Goal: Task Accomplishment & Management: Manage account settings

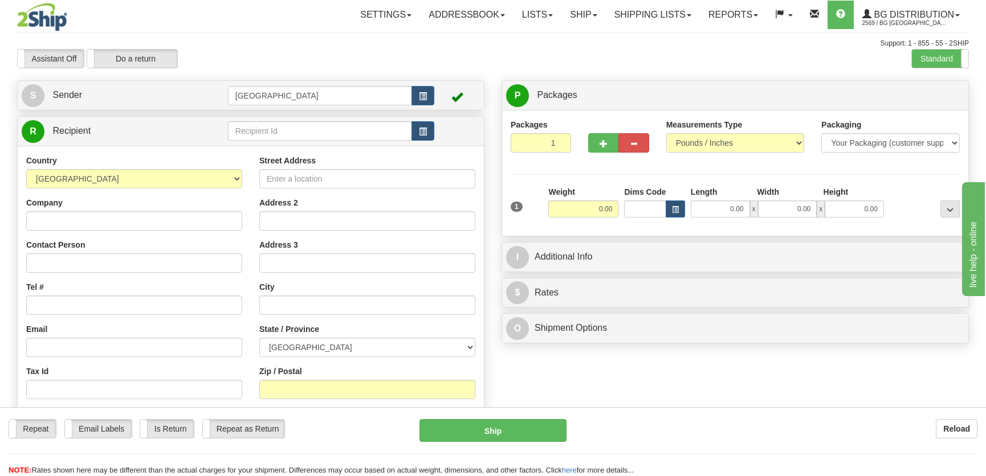
click at [312, 145] on div "R Recipient" at bounding box center [251, 131] width 466 height 29
click at [312, 136] on input "text" at bounding box center [320, 130] width 184 height 19
click at [311, 148] on div "1134" at bounding box center [316, 149] width 171 height 11
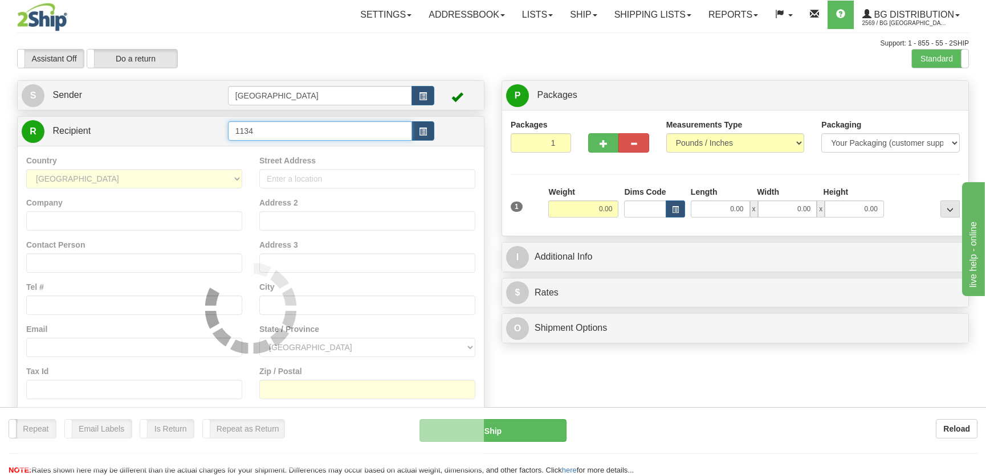
type input "1134"
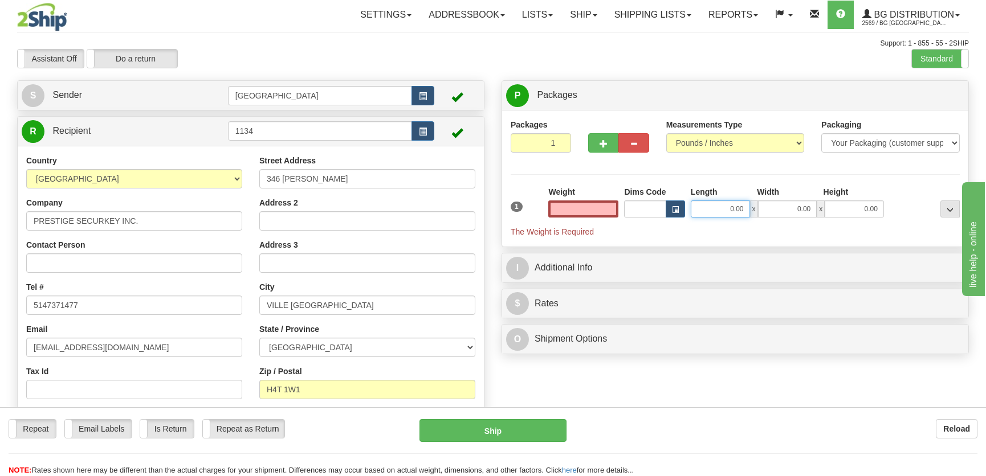
type input "0.00"
click at [732, 213] on input "0.00" at bounding box center [719, 209] width 59 height 17
type input "7.00"
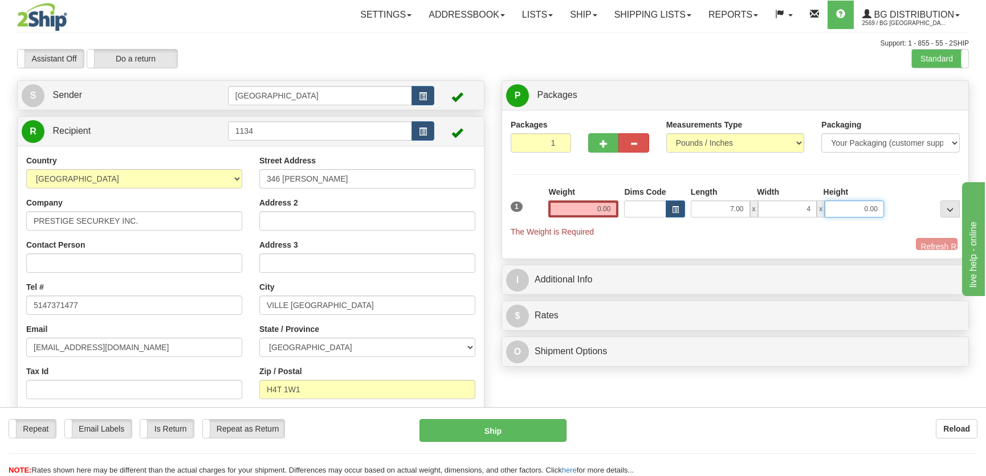
type input "4.00"
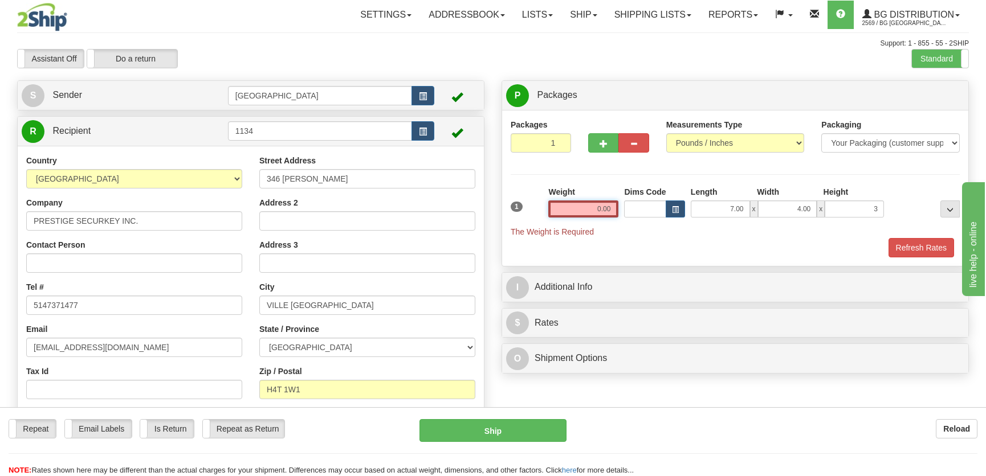
type input "3.00"
click at [604, 206] on input "0.00" at bounding box center [583, 209] width 70 height 17
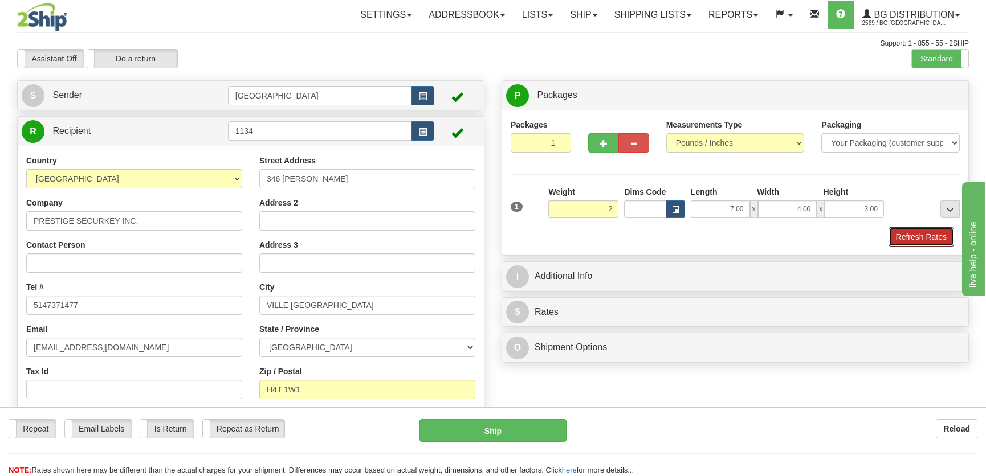
click at [898, 231] on button "Refresh Rates" at bounding box center [921, 236] width 66 height 19
type input "2.00"
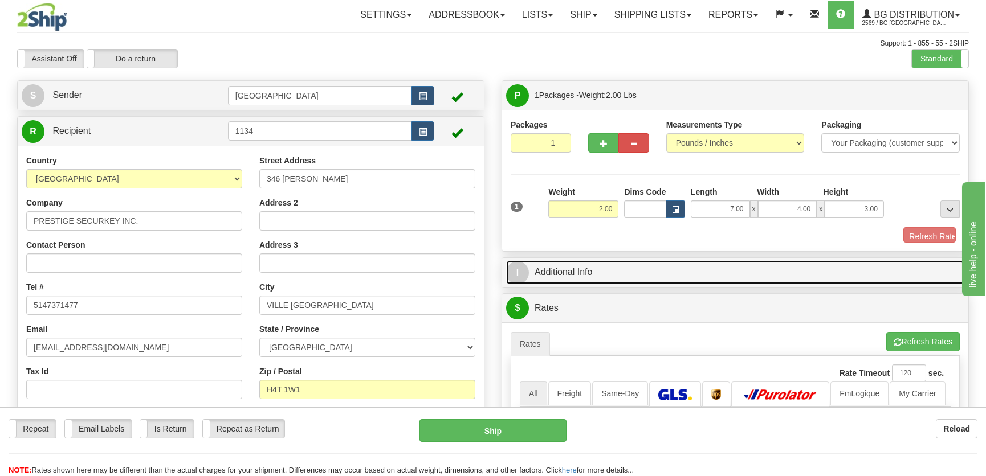
click at [847, 262] on link "I Additional Info" at bounding box center [735, 272] width 458 height 23
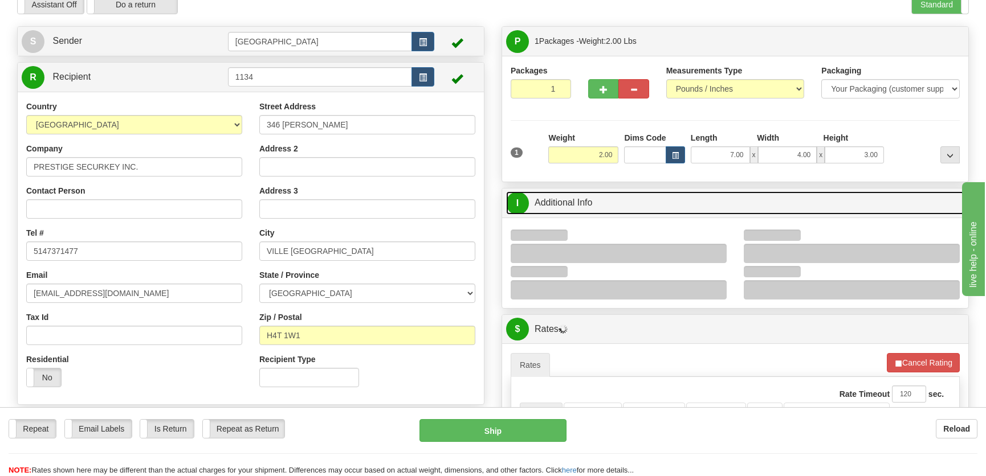
scroll to position [103, 0]
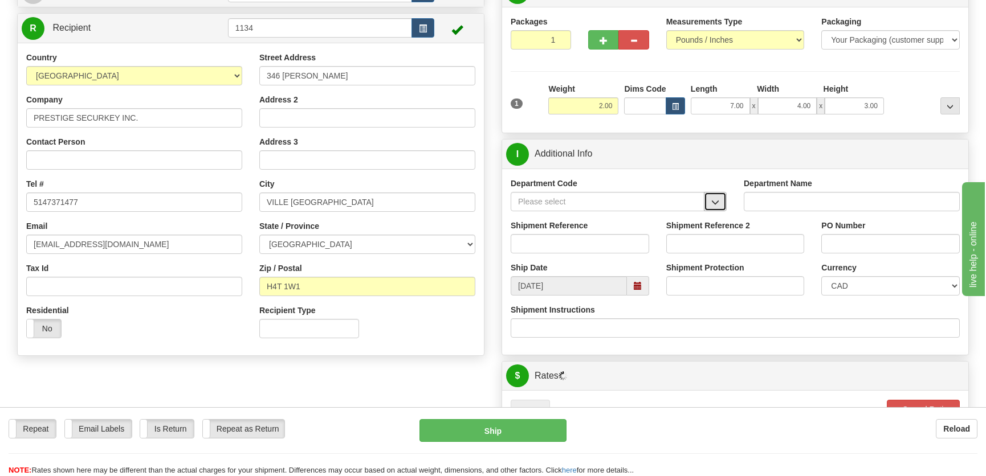
click at [708, 199] on button "button" at bounding box center [715, 201] width 23 height 19
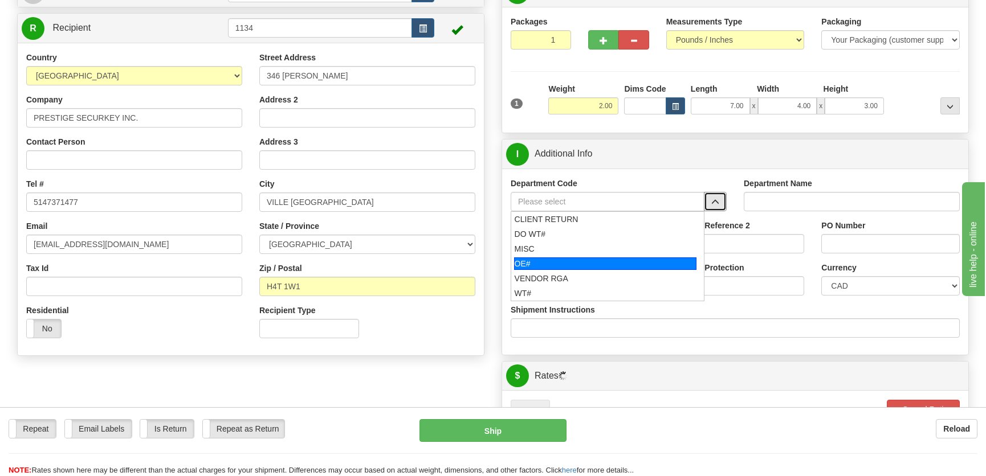
click at [610, 258] on ul "CLIENT RETURN DO WT# MISC OE# VENDOR RGA WT#" at bounding box center [607, 256] width 194 height 90
click at [608, 259] on div "OE#" at bounding box center [605, 263] width 183 height 13
type input "OE#"
type input "ORDERS"
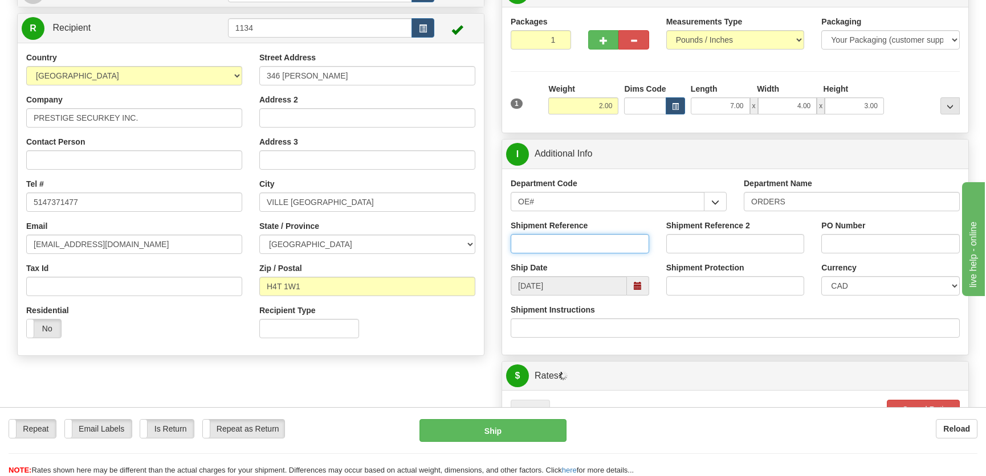
click at [595, 237] on input "Shipment Reference" at bounding box center [579, 243] width 138 height 19
type input "50321587-01"
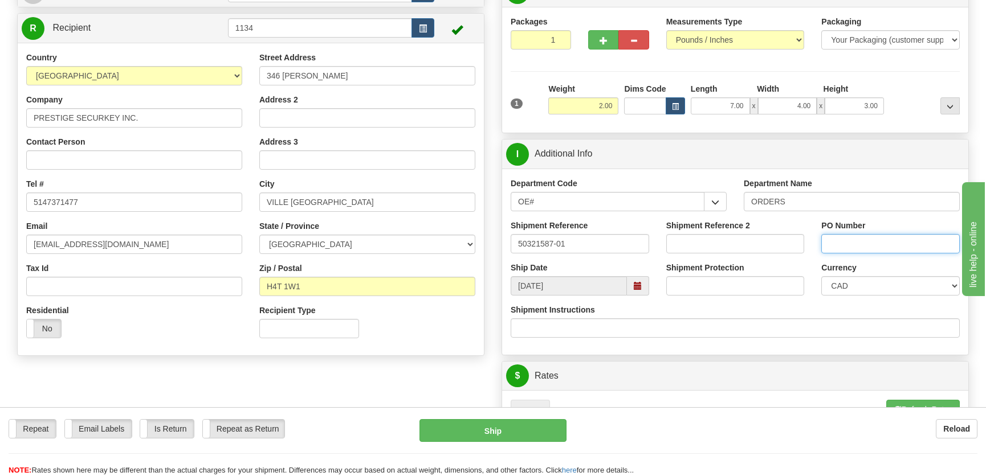
click at [855, 247] on input "PO Number" at bounding box center [890, 243] width 138 height 19
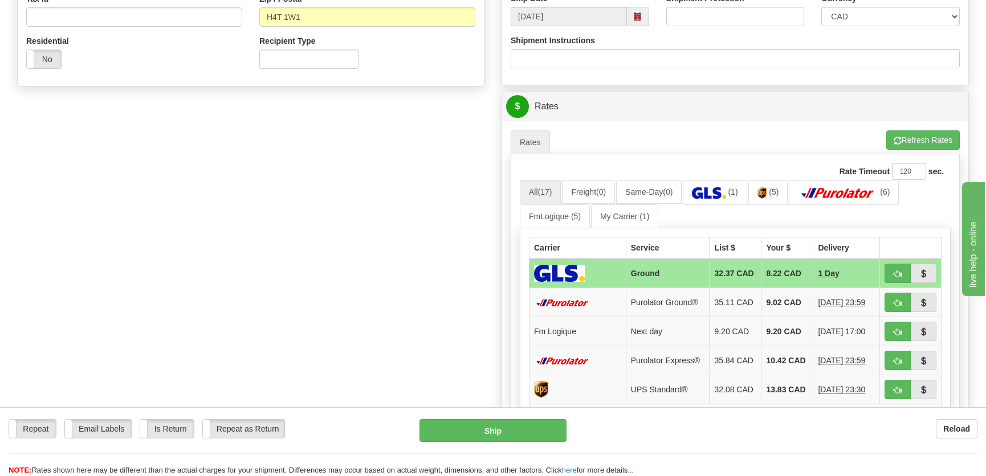
scroll to position [466, 0]
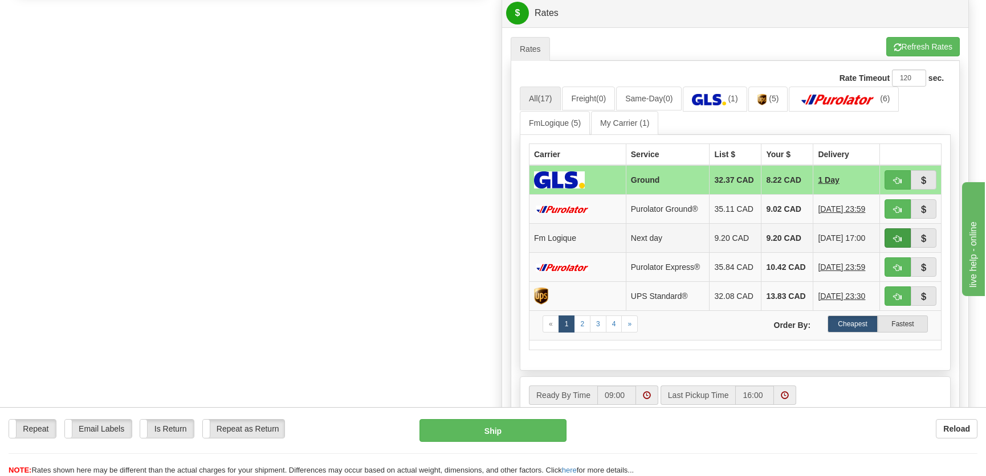
type input "."
click at [897, 235] on span "button" at bounding box center [897, 238] width 8 height 7
type input "jour"
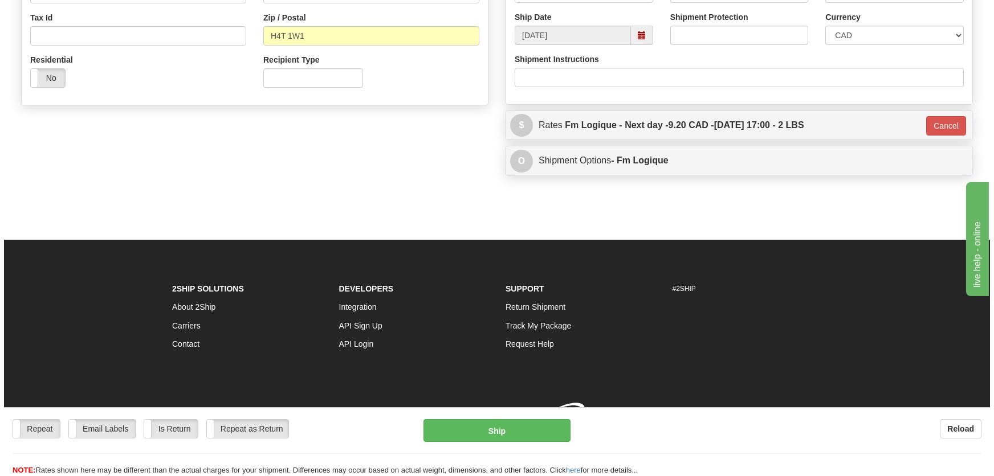
scroll to position [370, 0]
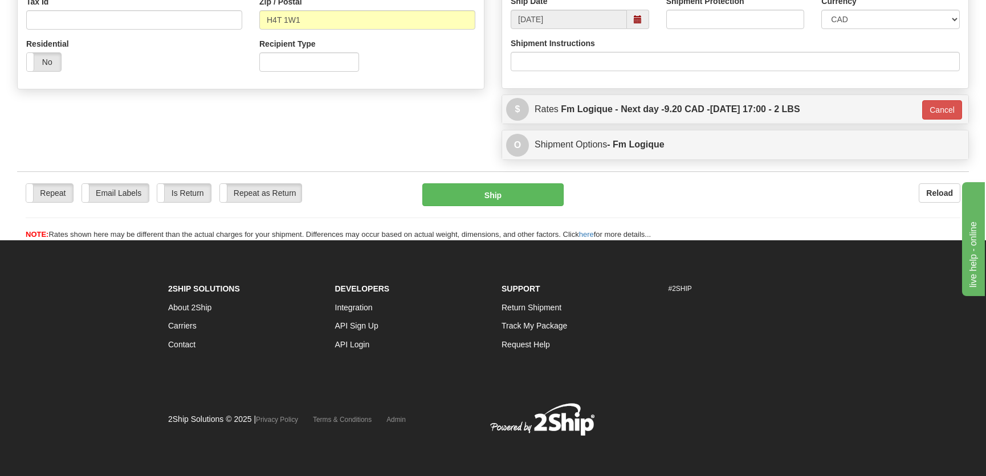
click at [510, 181] on div "Repeat Repeat Email Labels Email Labels Edit Is Return Is Return Repeat as Retu…" at bounding box center [492, 205] width 951 height 69
click at [501, 197] on button "Ship" at bounding box center [492, 194] width 141 height 23
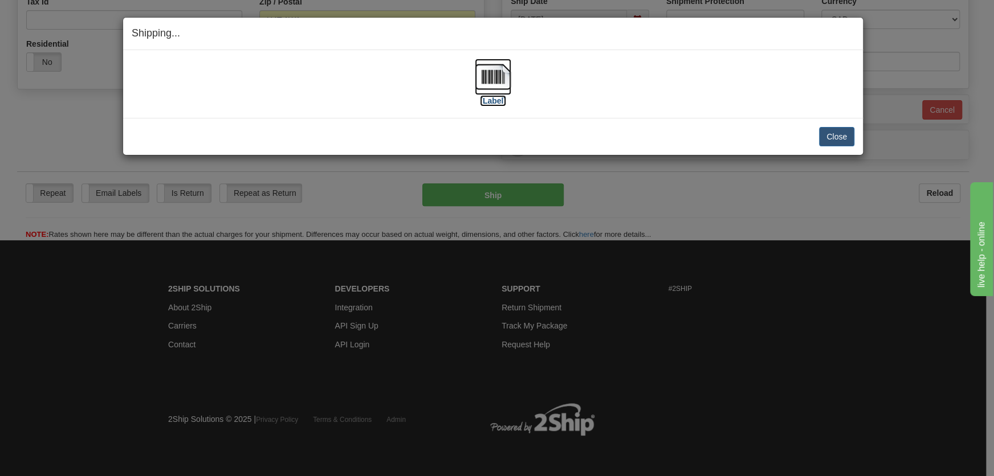
click at [493, 91] on img at bounding box center [493, 77] width 36 height 36
click at [821, 145] on button "Close" at bounding box center [836, 136] width 35 height 19
click at [826, 140] on button "Close" at bounding box center [836, 136] width 35 height 19
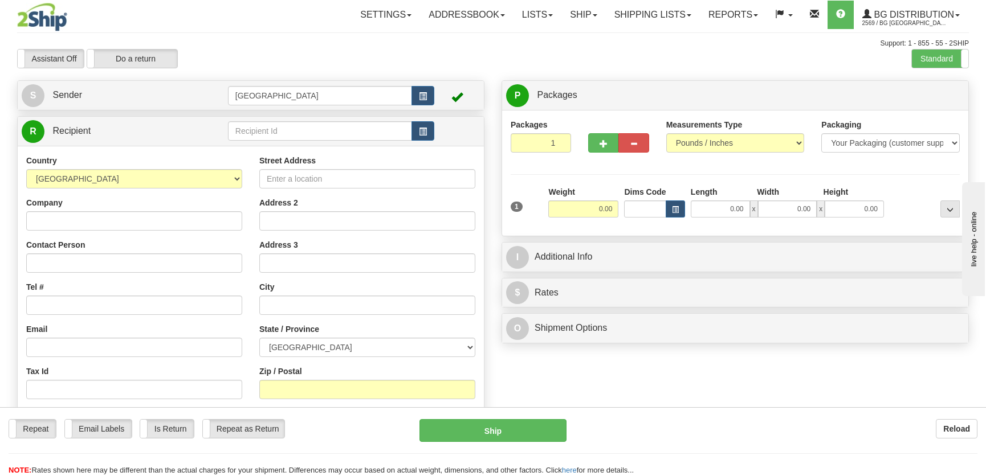
click at [293, 149] on div "Country AFGHANISTAN ALAND ISLANDS ALBANIA ALGERIA AMERICAN SAMOA ANDORRA ANGOLA…" at bounding box center [251, 308] width 466 height 324
click at [305, 134] on input "text" at bounding box center [320, 130] width 184 height 19
type input "1077"
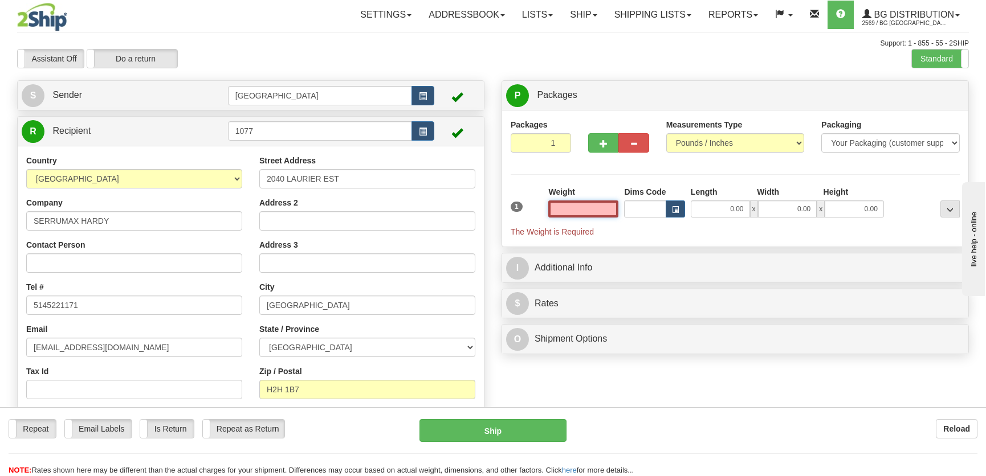
drag, startPoint x: 309, startPoint y: 164, endPoint x: 338, endPoint y: 131, distance: 44.0
type input "0.00"
click at [712, 210] on input "0.00" at bounding box center [719, 209] width 59 height 17
type input "9.00"
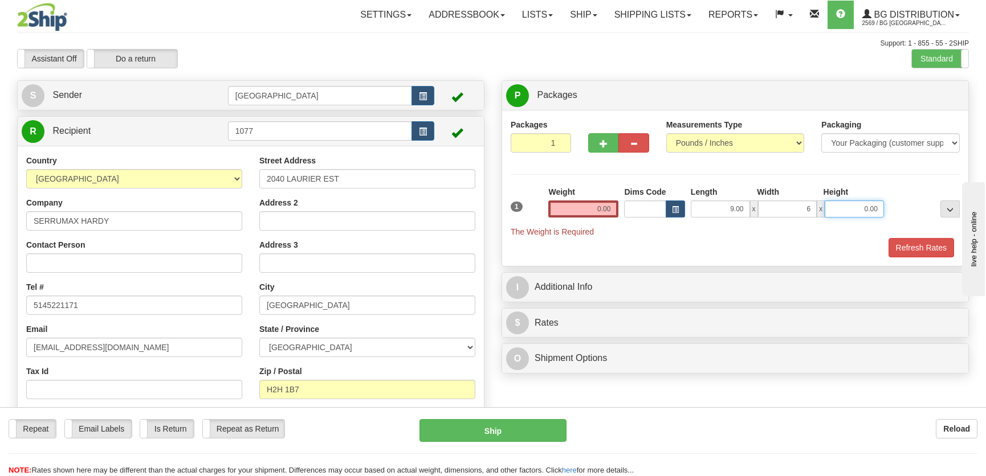
type input "6.00"
type input "4.00"
click at [597, 203] on input "0.00" at bounding box center [583, 209] width 70 height 17
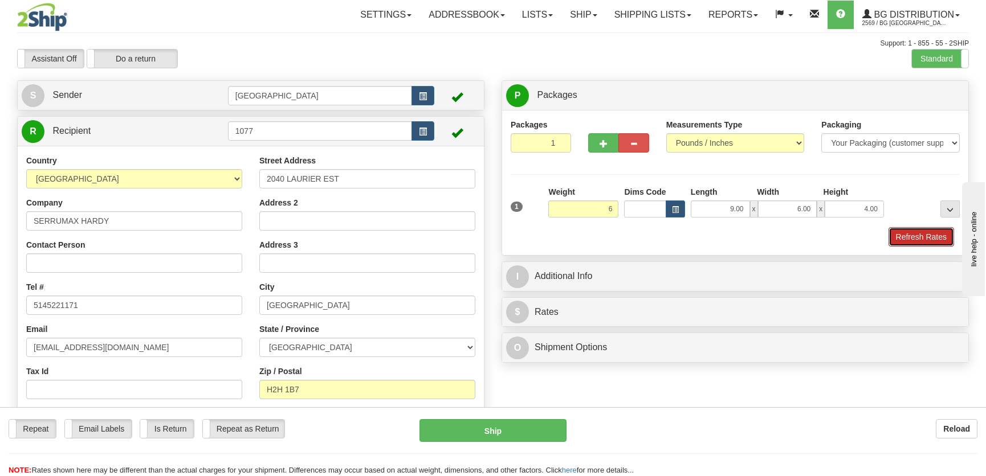
click at [943, 235] on button "Refresh Rates" at bounding box center [921, 236] width 66 height 19
type input "6.00"
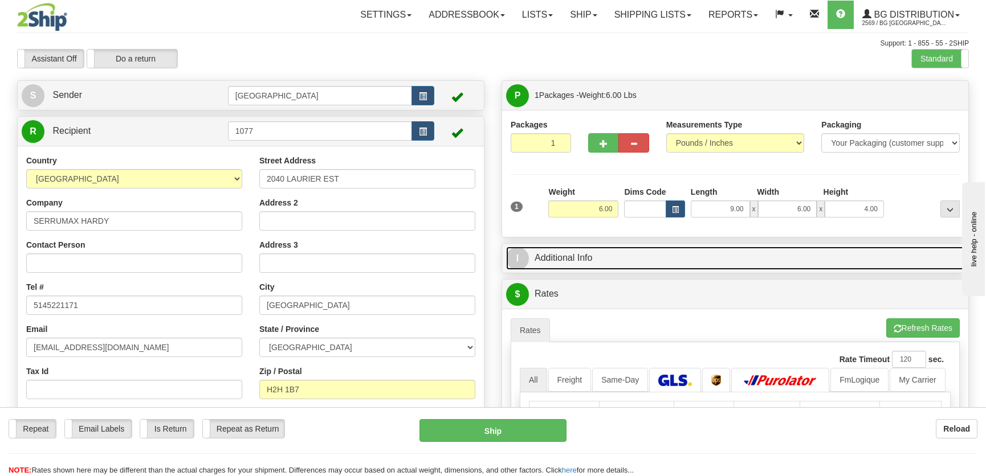
click at [842, 256] on link "I Additional Info" at bounding box center [735, 258] width 458 height 23
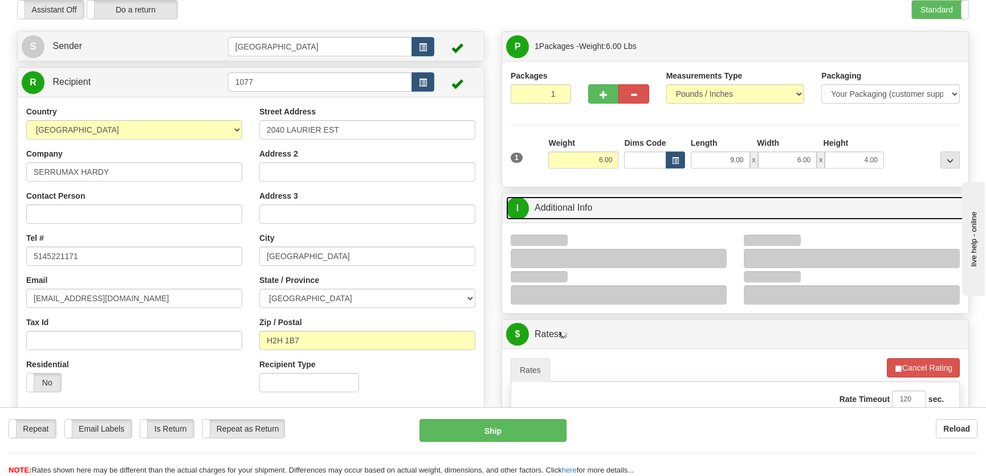
scroll to position [51, 0]
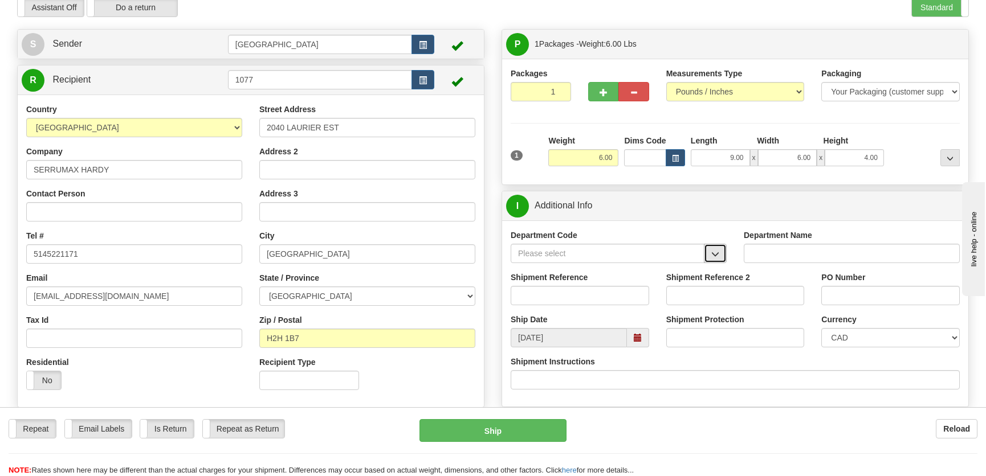
click at [710, 244] on button "button" at bounding box center [715, 253] width 23 height 19
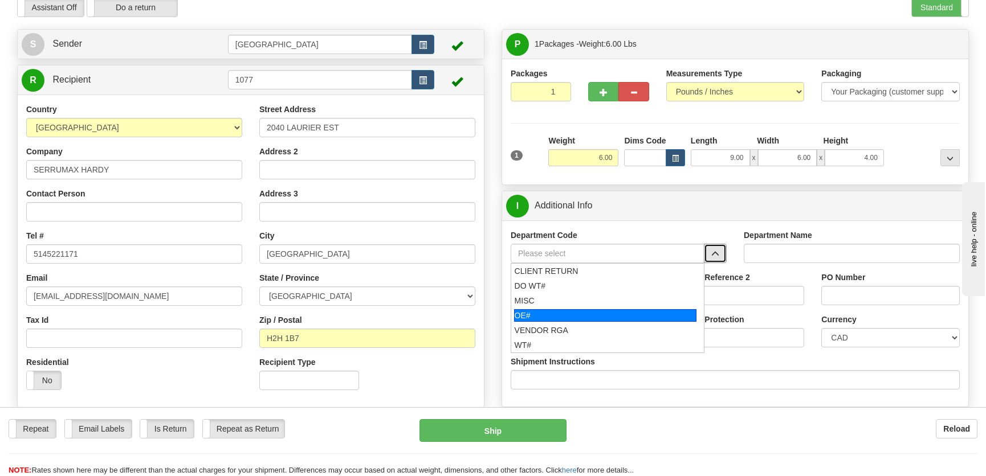
click at [552, 320] on div "OE#" at bounding box center [605, 315] width 183 height 13
type input "OE#"
type input "ORDERS"
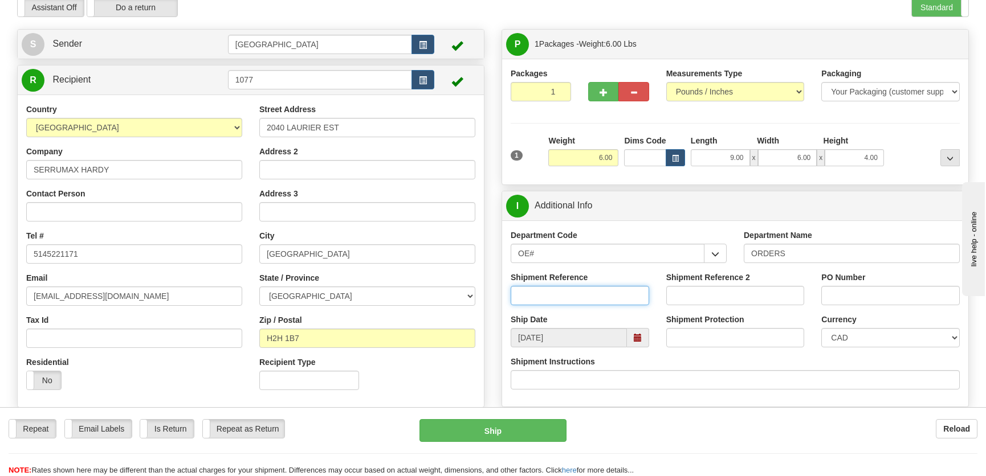
click at [567, 300] on input "Shipment Reference" at bounding box center [579, 295] width 138 height 19
type input "50322784-00"
click at [827, 291] on input "PO Number" at bounding box center [890, 295] width 138 height 19
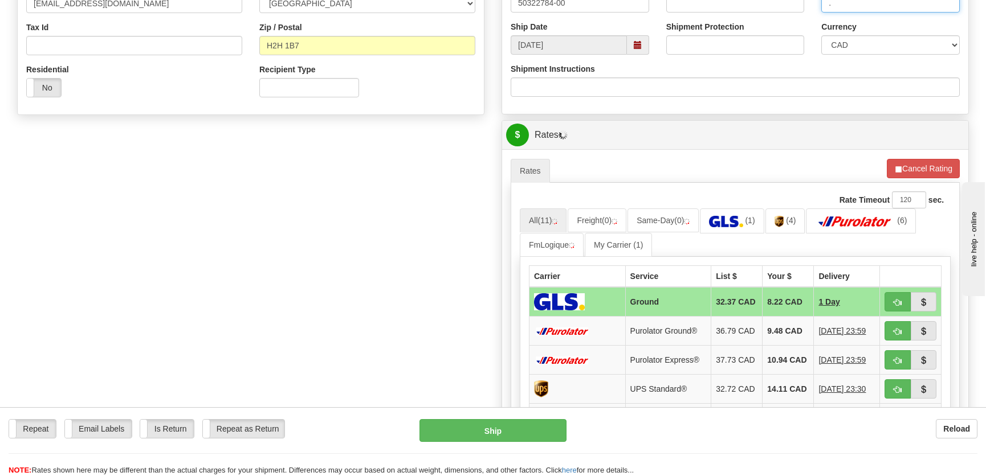
scroll to position [362, 0]
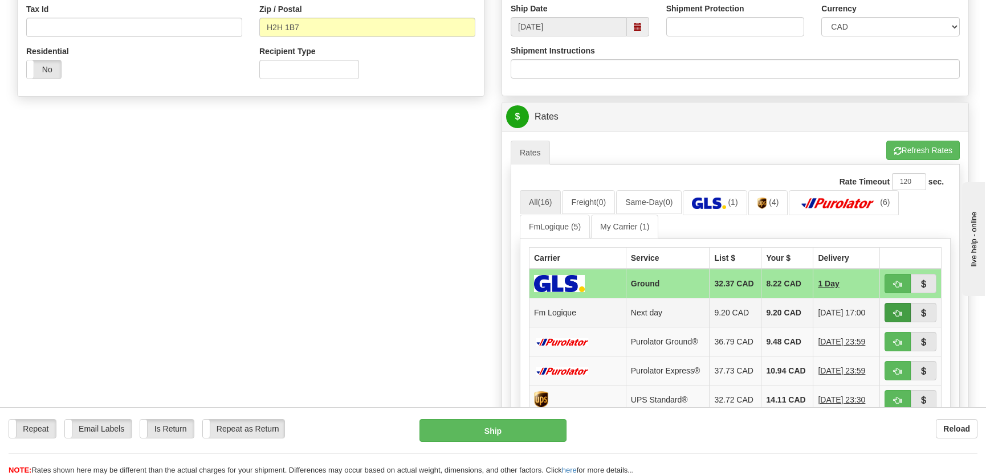
type input "."
click at [885, 306] on button "button" at bounding box center [897, 312] width 26 height 19
type input "jour"
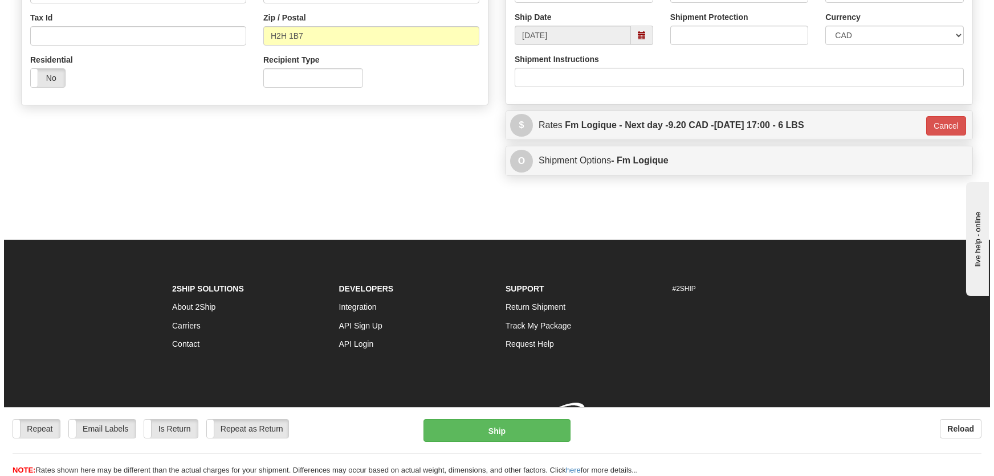
scroll to position [355, 0]
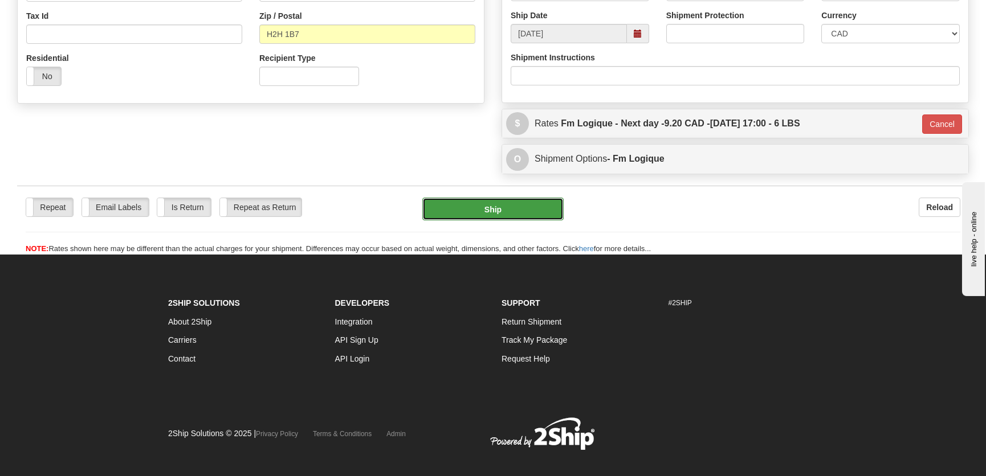
click at [504, 211] on button "Ship" at bounding box center [492, 209] width 141 height 23
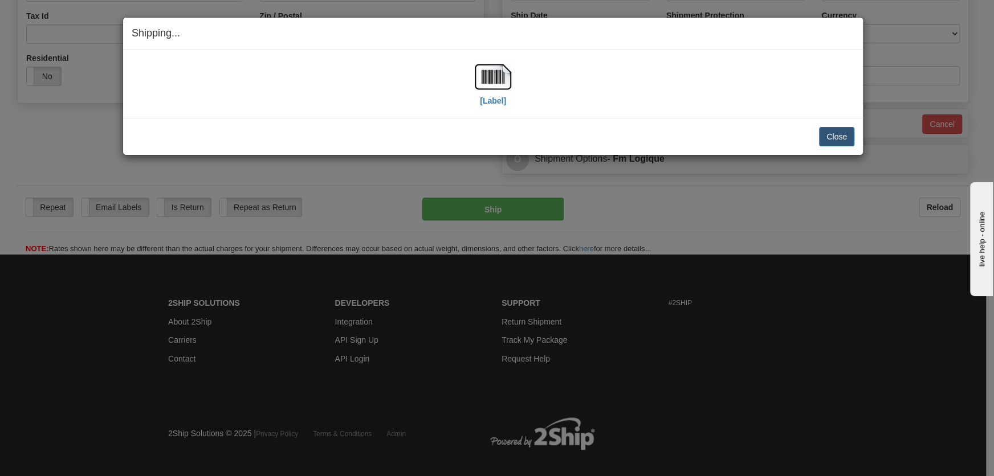
click at [468, 89] on div "[Label]" at bounding box center [493, 84] width 722 height 51
click at [485, 83] on img at bounding box center [493, 77] width 36 height 36
click at [841, 141] on button "Close" at bounding box center [836, 136] width 35 height 19
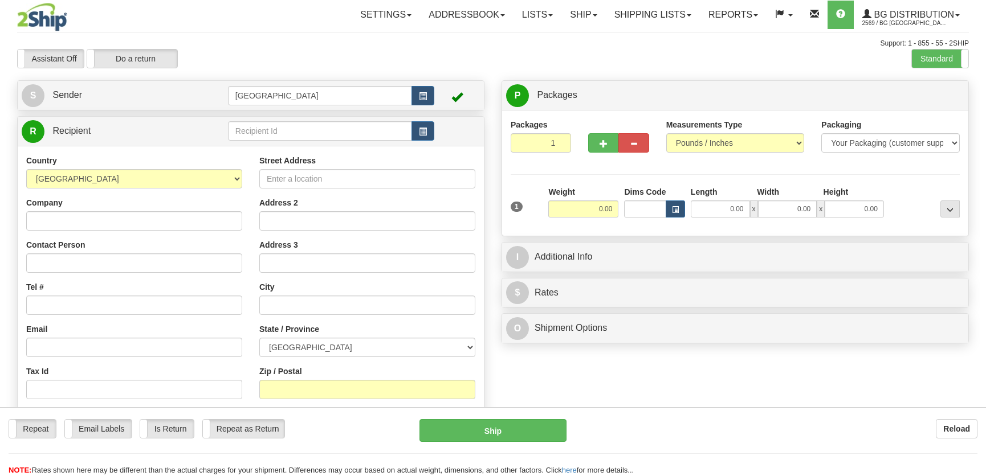
click at [279, 118] on div "R Recipient" at bounding box center [251, 131] width 466 height 29
click at [289, 141] on input "text" at bounding box center [320, 130] width 184 height 19
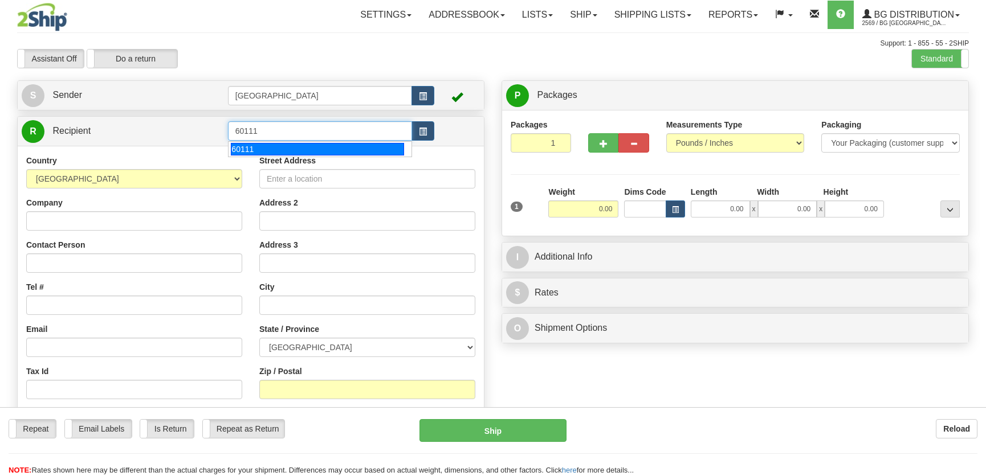
click at [313, 144] on div "60111" at bounding box center [317, 149] width 173 height 13
type input "60111"
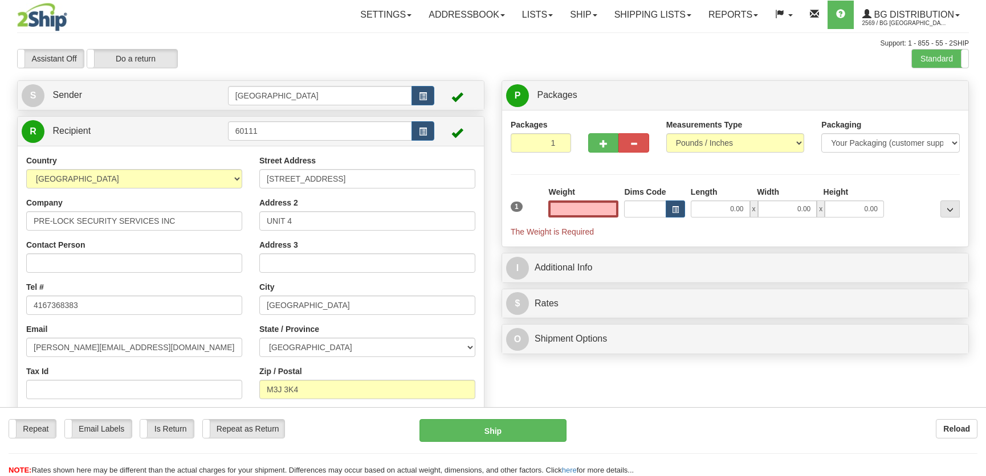
type input "0.00"
click at [733, 209] on input "0.00" at bounding box center [719, 209] width 59 height 17
type input "14.00"
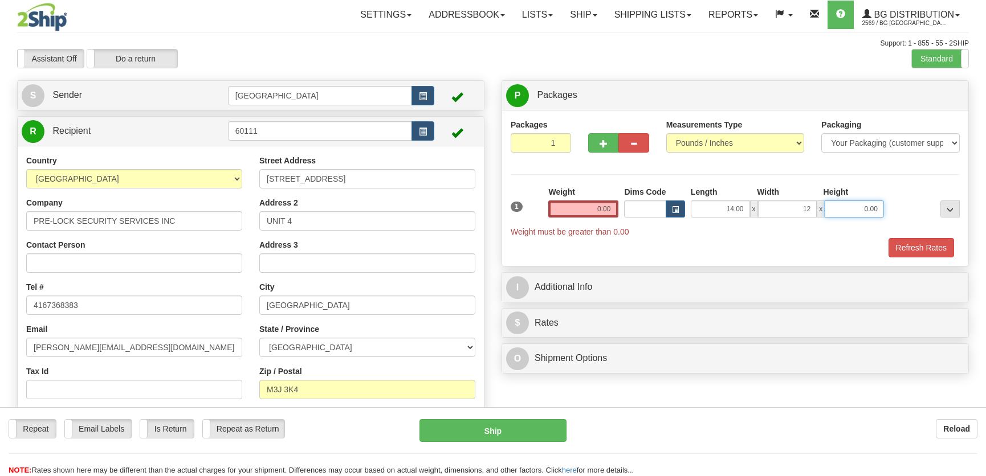
type input "12.00"
type input "13.00"
click at [604, 205] on input "0.00" at bounding box center [583, 209] width 70 height 17
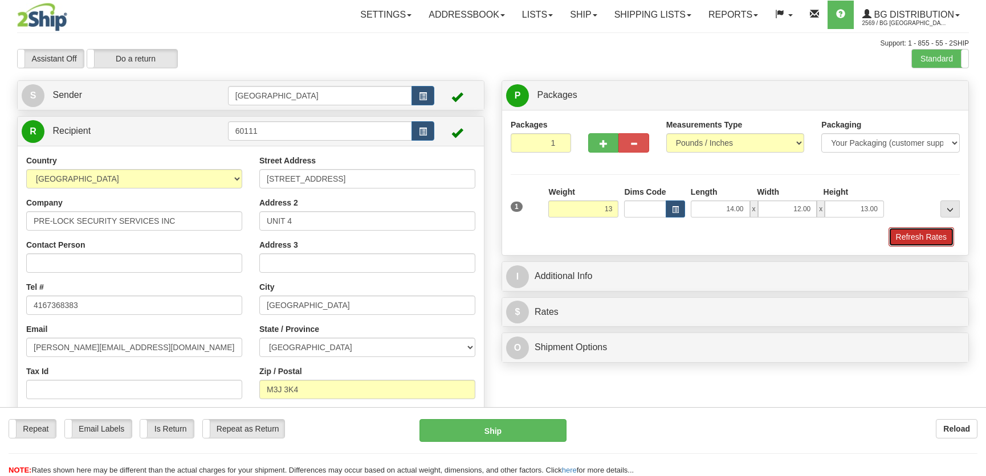
click at [916, 232] on button "Refresh Rates" at bounding box center [921, 236] width 66 height 19
type input "13.00"
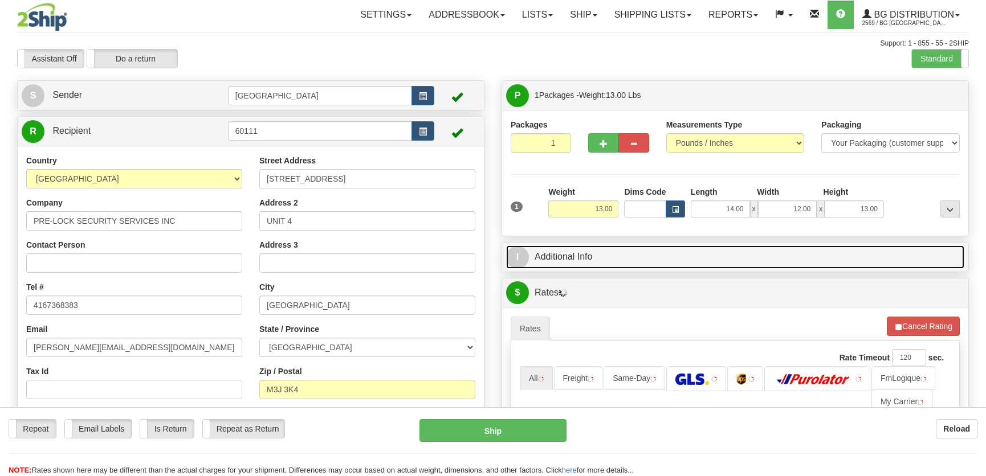
click at [827, 254] on link "I Additional Info" at bounding box center [735, 257] width 458 height 23
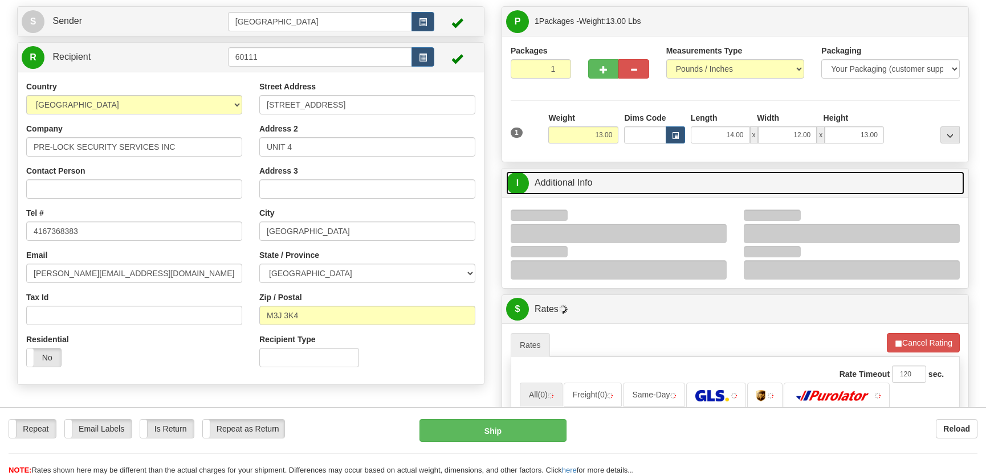
scroll to position [103, 0]
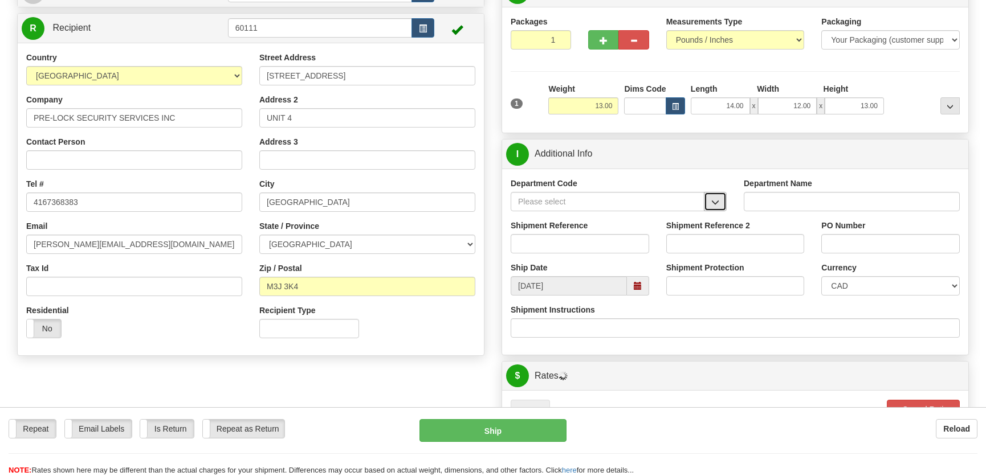
click at [711, 195] on button "button" at bounding box center [715, 201] width 23 height 19
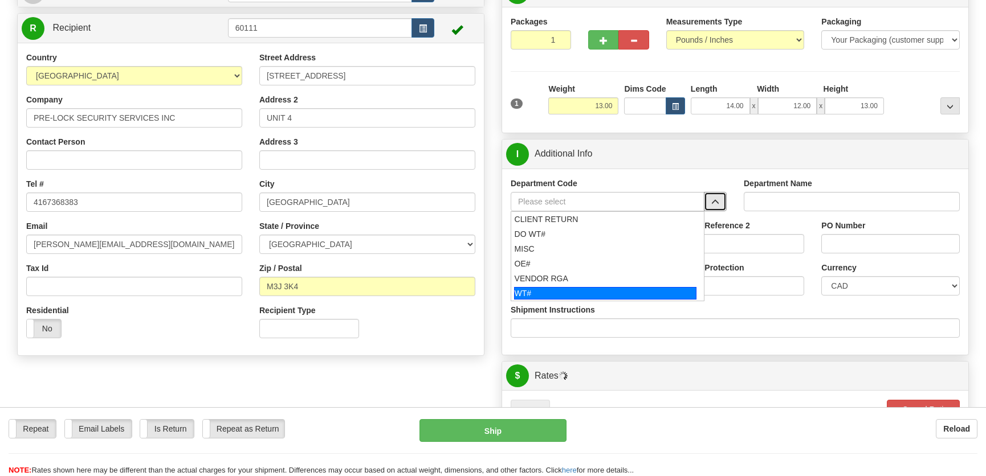
click at [550, 291] on div "WT#" at bounding box center [605, 293] width 183 height 13
type input "WT#"
type input "WAREHOUSE TRANSFERS"
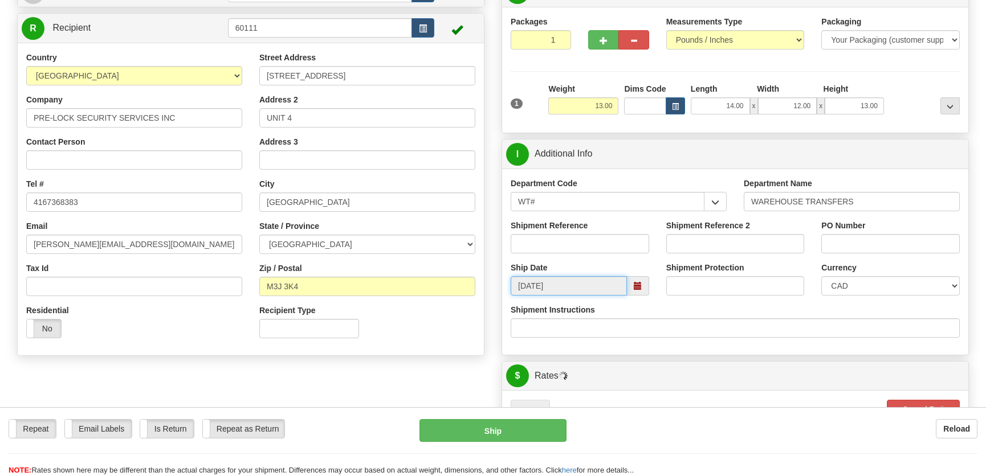
click at [550, 291] on input "[DATE]" at bounding box center [568, 285] width 116 height 19
click at [624, 198] on input "WT#" at bounding box center [607, 201] width 194 height 19
click at [623, 198] on input "WT#" at bounding box center [607, 201] width 194 height 19
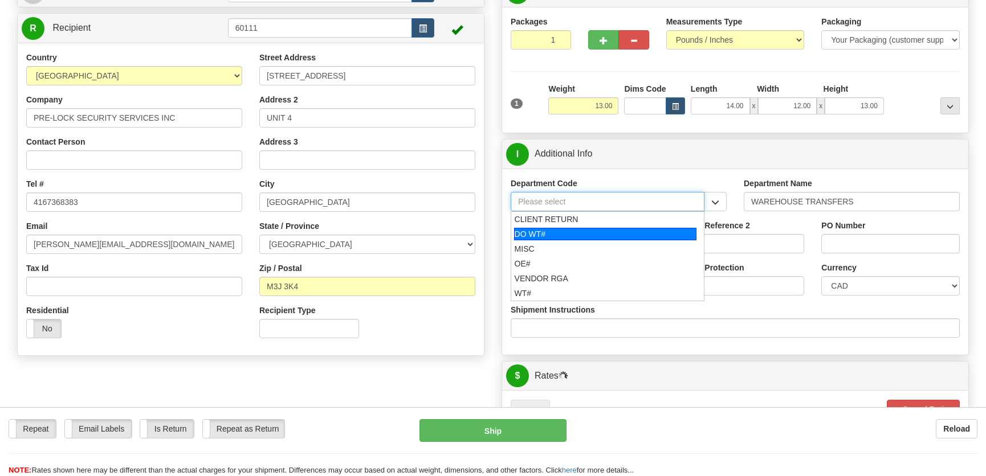
click at [586, 234] on div "DO WT#" at bounding box center [605, 234] width 183 height 13
type input "DO WT#"
type input "DIRECT ORDERS"
type input "DO WT#"
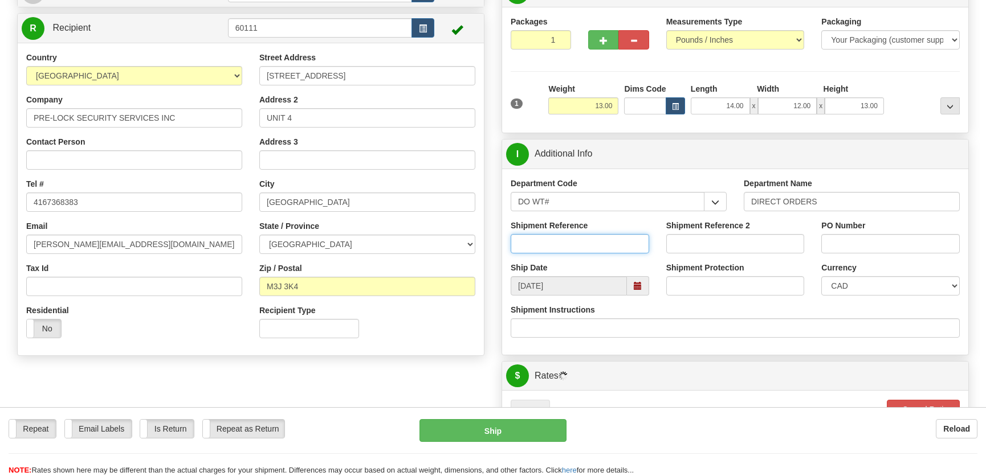
click at [638, 240] on input "Shipment Reference" at bounding box center [579, 243] width 138 height 19
type input "166322-00"
click at [849, 234] on div "PO Number" at bounding box center [890, 237] width 138 height 34
click at [884, 256] on div "PO Number" at bounding box center [890, 241] width 156 height 42
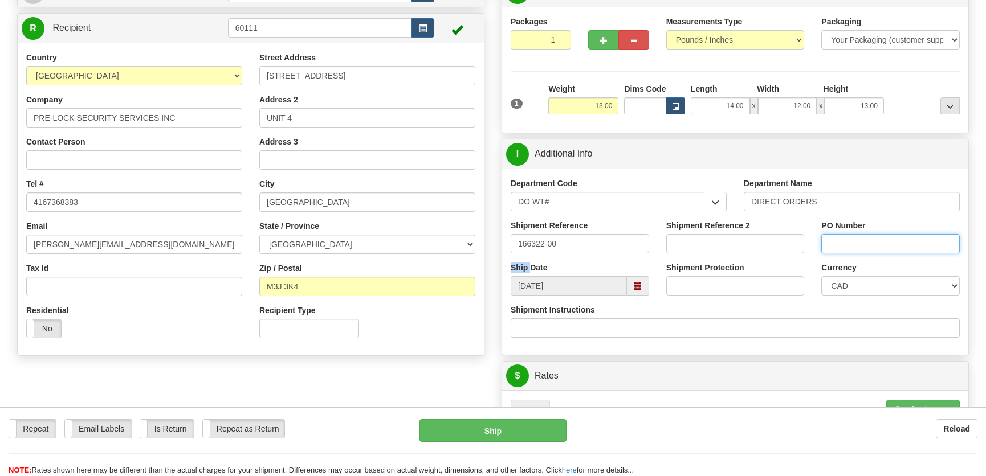
click at [889, 242] on input "PO Number" at bounding box center [890, 243] width 138 height 19
click at [931, 236] on input "PO Number" at bounding box center [890, 243] width 138 height 19
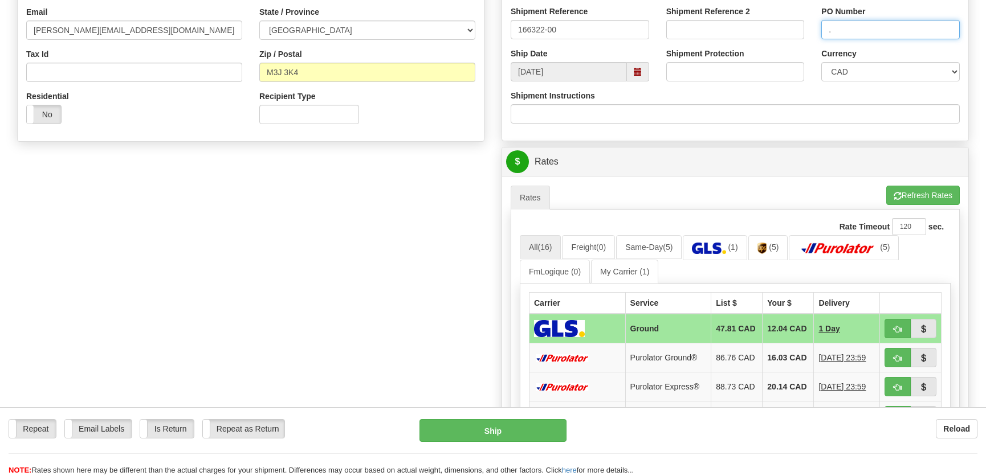
scroll to position [362, 0]
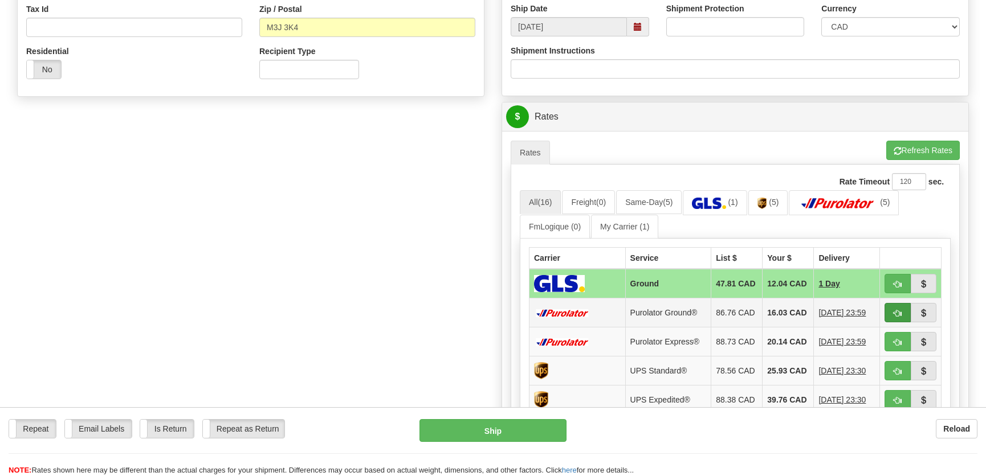
type input "."
click at [898, 316] on span "button" at bounding box center [897, 313] width 8 height 7
type input "260"
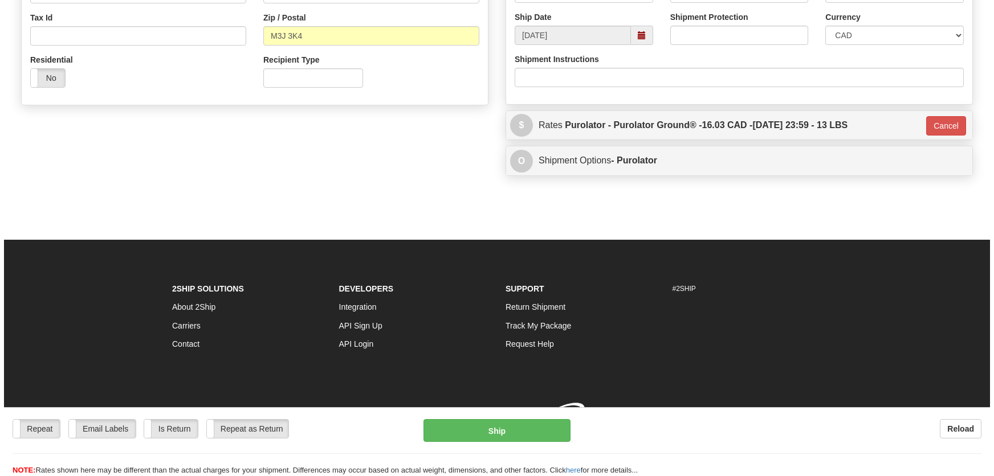
scroll to position [359, 0]
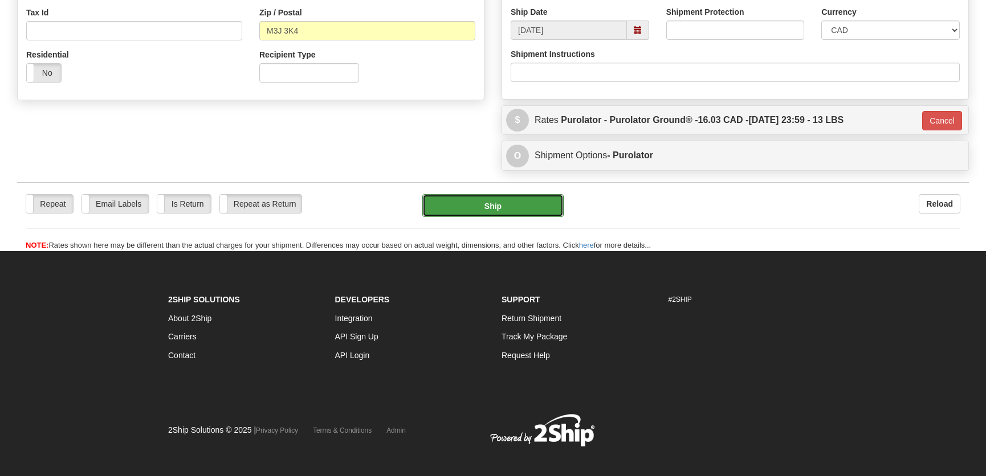
click at [467, 202] on button "Ship" at bounding box center [492, 205] width 141 height 23
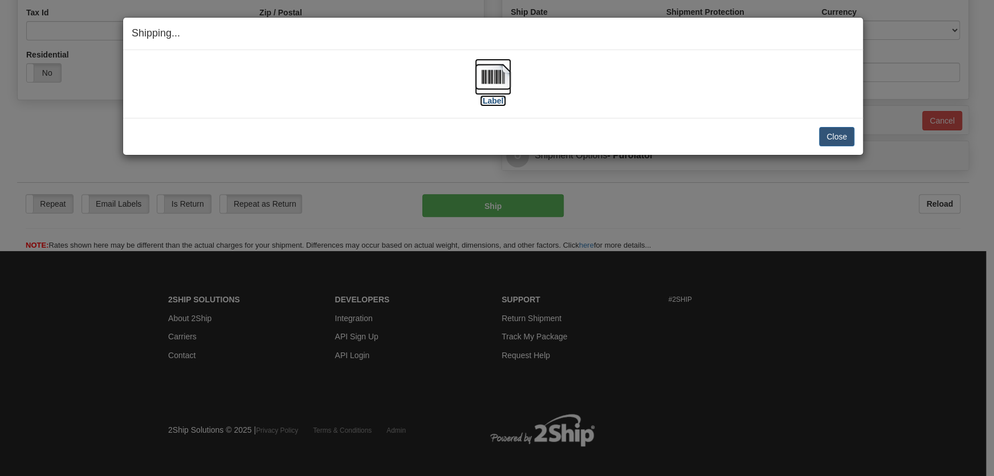
click at [494, 89] on img at bounding box center [493, 77] width 36 height 36
click at [820, 130] on button "Close" at bounding box center [836, 136] width 35 height 19
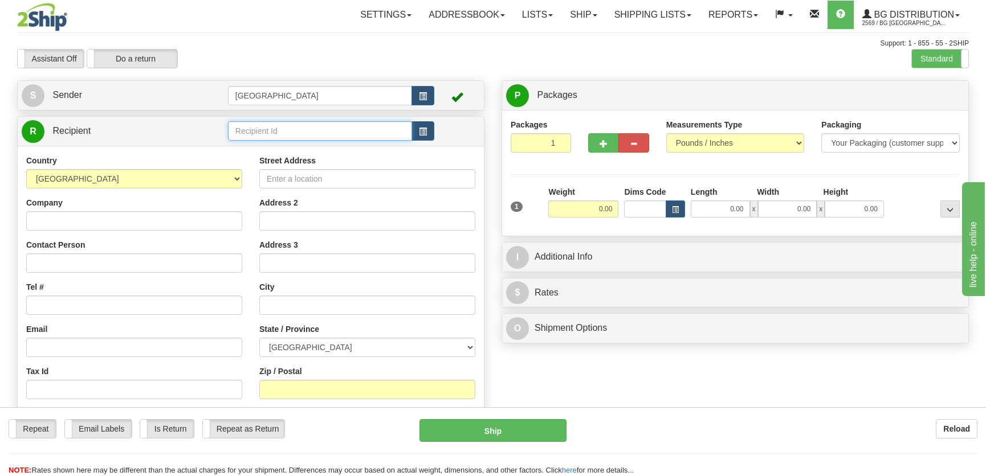
click at [309, 129] on input "text" at bounding box center [320, 130] width 184 height 19
click at [311, 149] on div "5589" at bounding box center [317, 149] width 173 height 13
type input "5589"
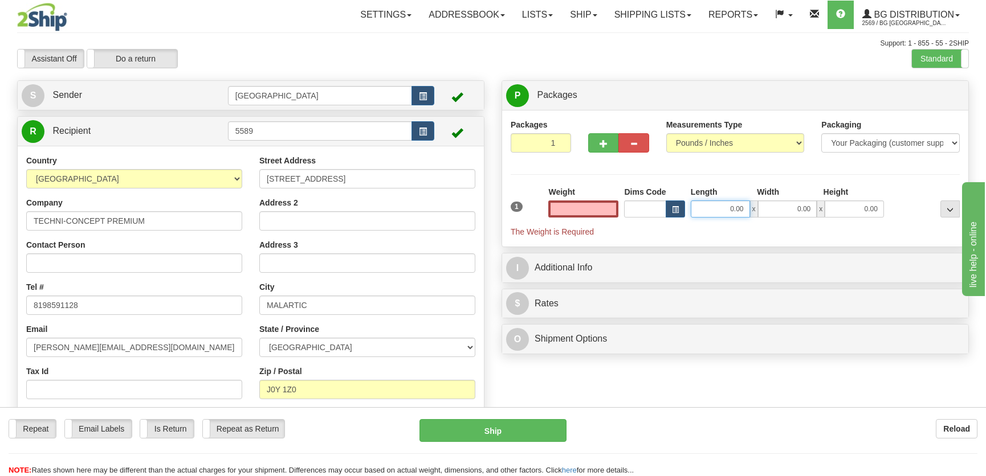
type input "0.00"
click at [718, 209] on input "0.00" at bounding box center [719, 209] width 59 height 17
type input "12.00"
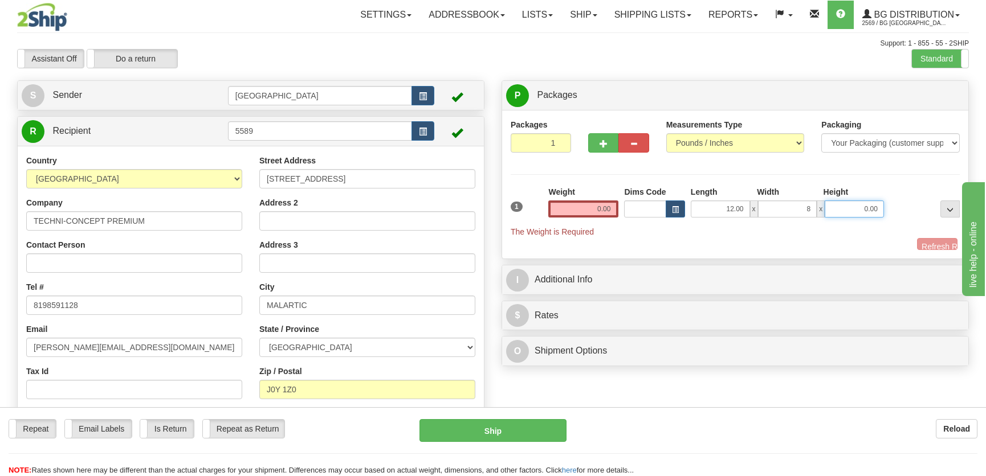
type input "8.00"
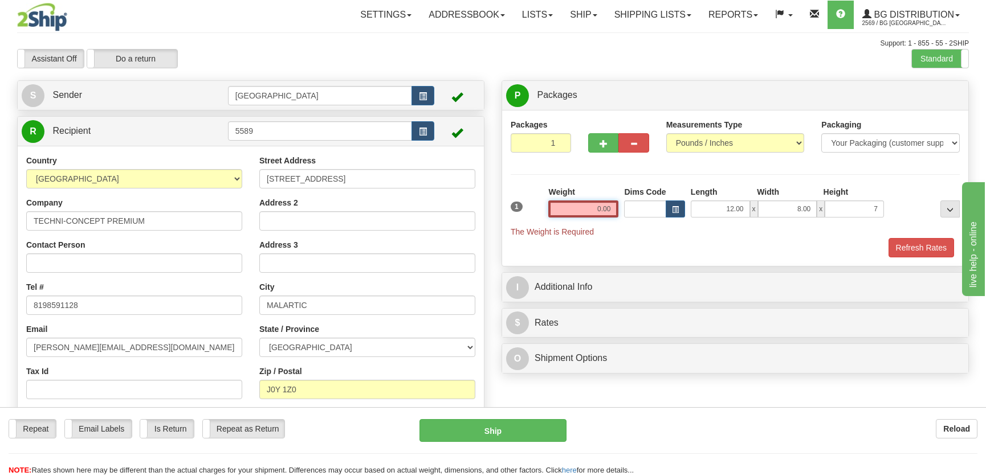
type input "7.00"
click at [615, 202] on input "0.00" at bounding box center [583, 209] width 70 height 17
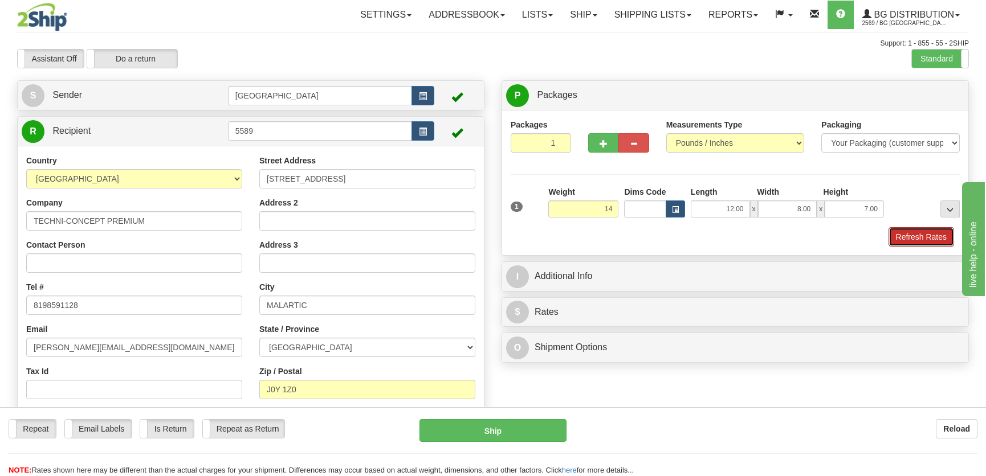
click at [916, 234] on button "Refresh Rates" at bounding box center [921, 236] width 66 height 19
type input "14.00"
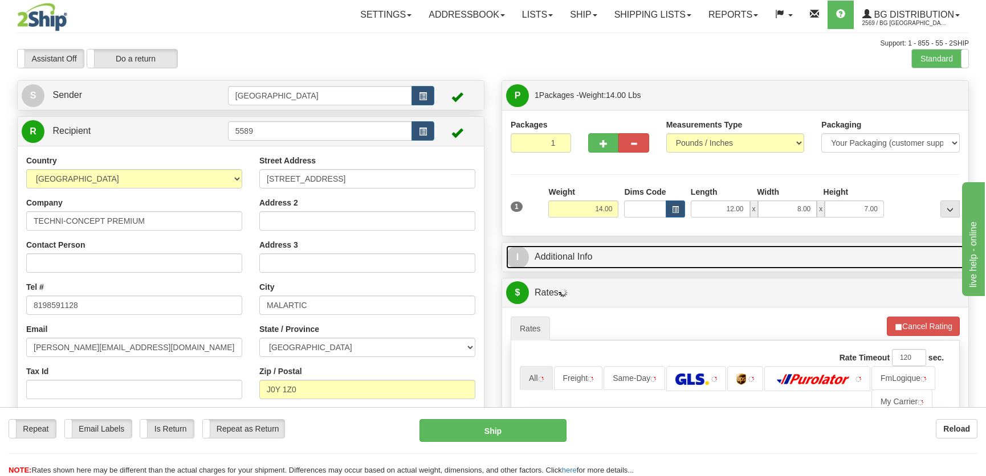
click at [849, 261] on link "I Additional Info" at bounding box center [735, 257] width 458 height 23
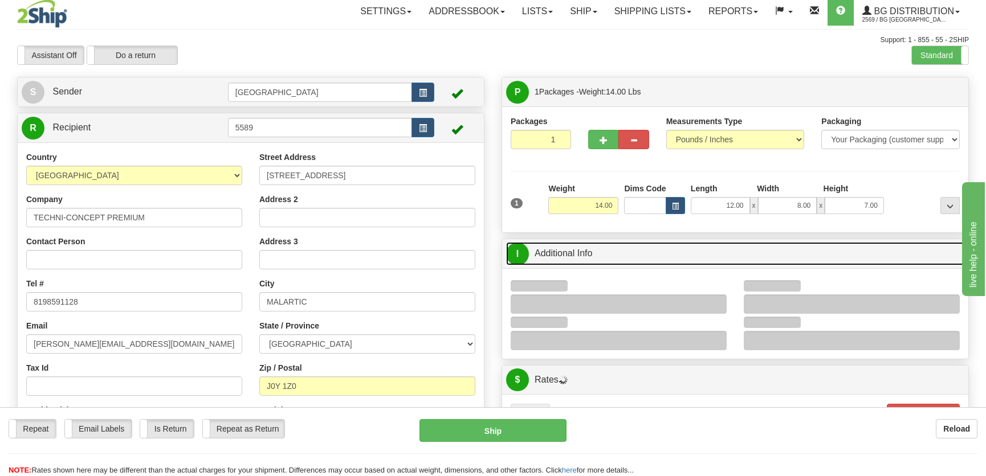
scroll to position [155, 0]
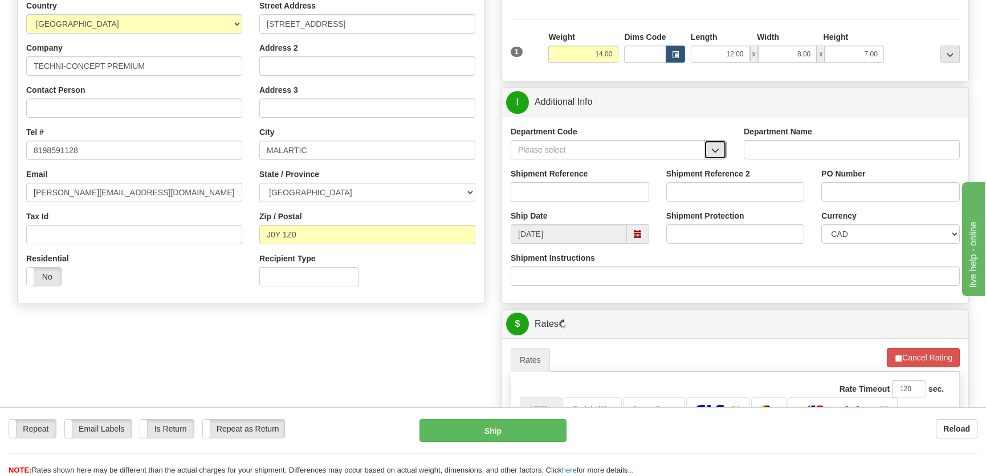
click at [710, 145] on button "button" at bounding box center [715, 149] width 23 height 19
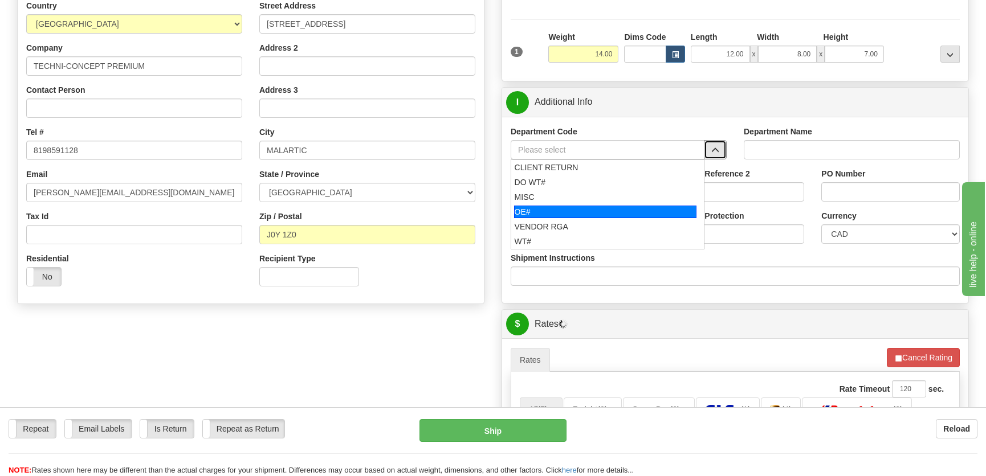
click at [582, 208] on div "OE#" at bounding box center [605, 212] width 183 height 13
type input "OE#"
type input "ORDERS"
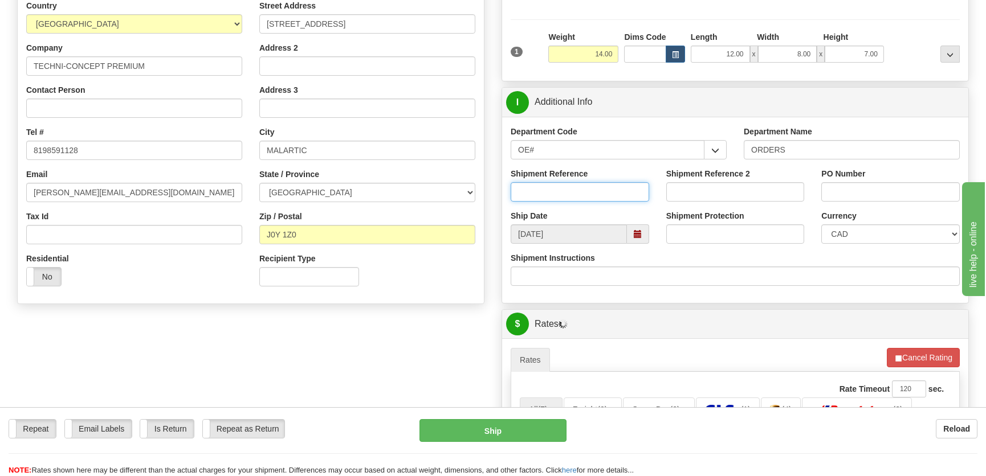
click at [587, 195] on input "Shipment Reference" at bounding box center [579, 191] width 138 height 19
type input "50322060-00"
click at [929, 180] on div "PO Number" at bounding box center [890, 185] width 138 height 34
click at [929, 189] on input "PO Number" at bounding box center [890, 191] width 138 height 19
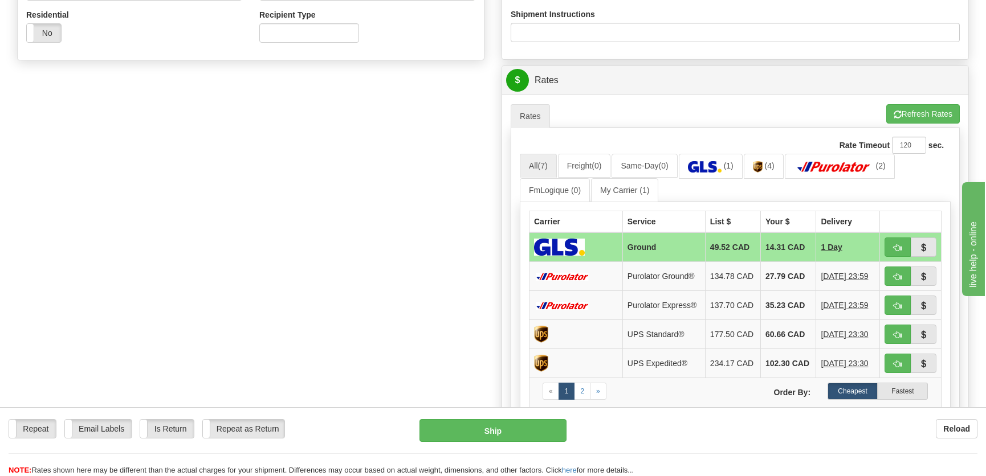
scroll to position [466, 0]
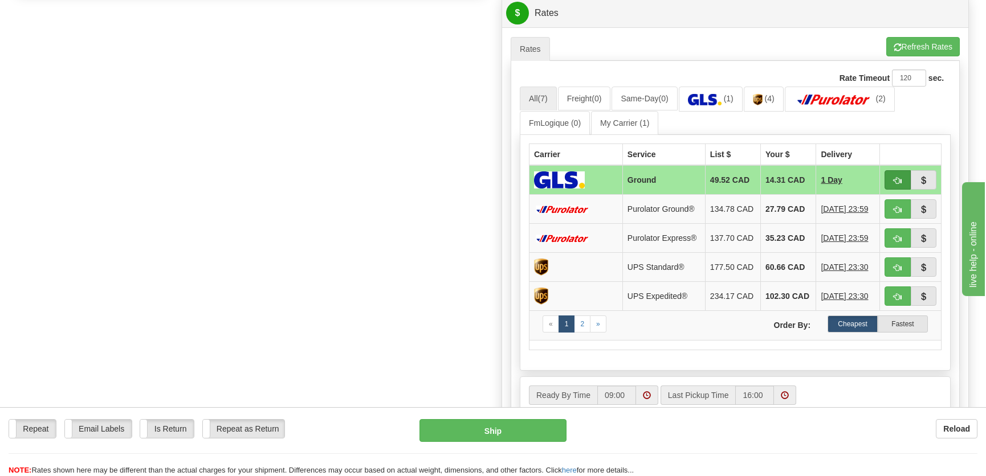
type input "."
click at [895, 181] on span "button" at bounding box center [897, 180] width 8 height 7
type input "1"
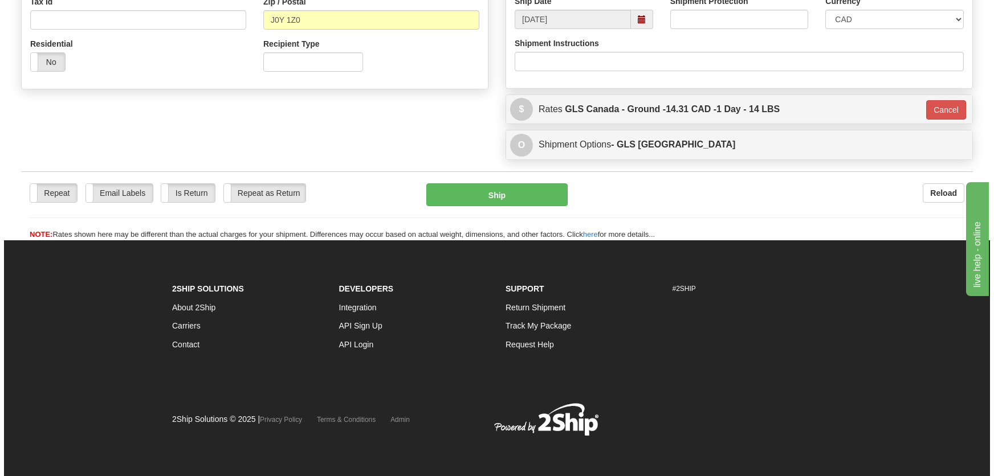
scroll to position [370, 0]
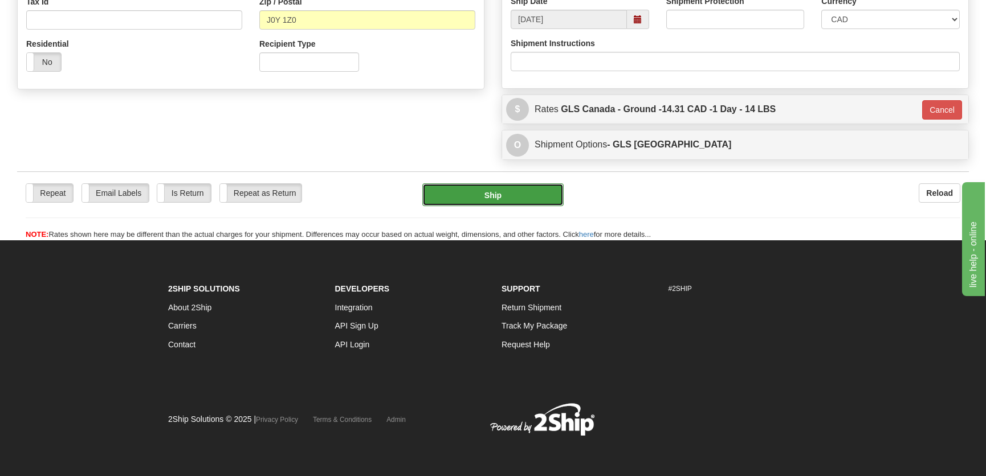
click at [529, 195] on button "Ship" at bounding box center [492, 194] width 141 height 23
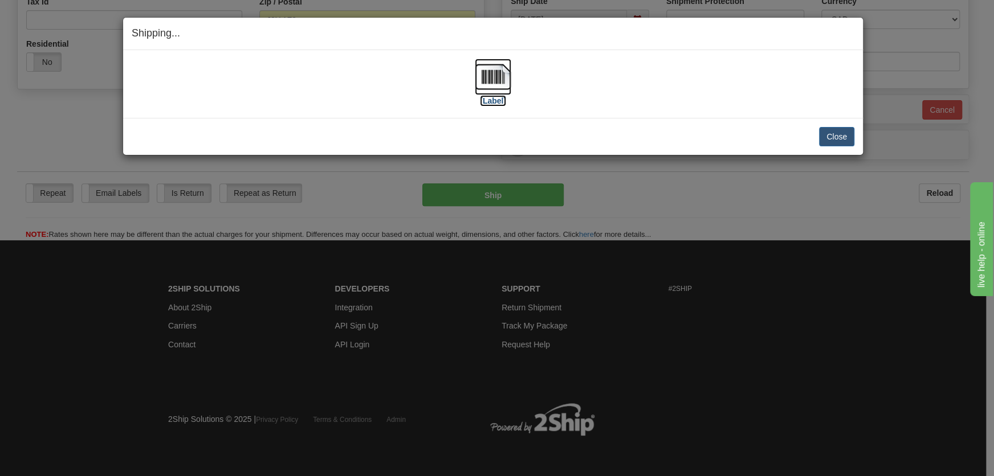
click at [479, 69] on img at bounding box center [493, 77] width 36 height 36
click at [845, 138] on button "Close" at bounding box center [836, 136] width 35 height 19
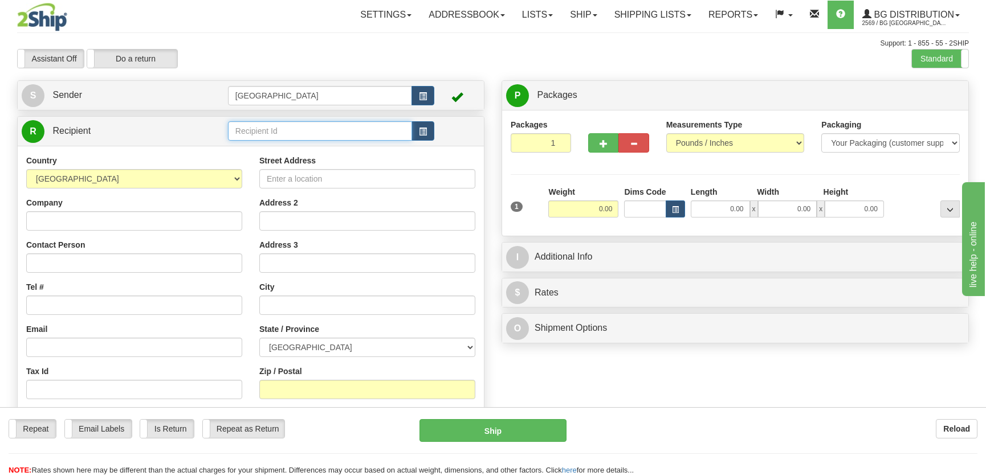
click at [288, 129] on input "text" at bounding box center [320, 130] width 184 height 19
click at [322, 143] on div "5001" at bounding box center [317, 149] width 173 height 13
type input "5001"
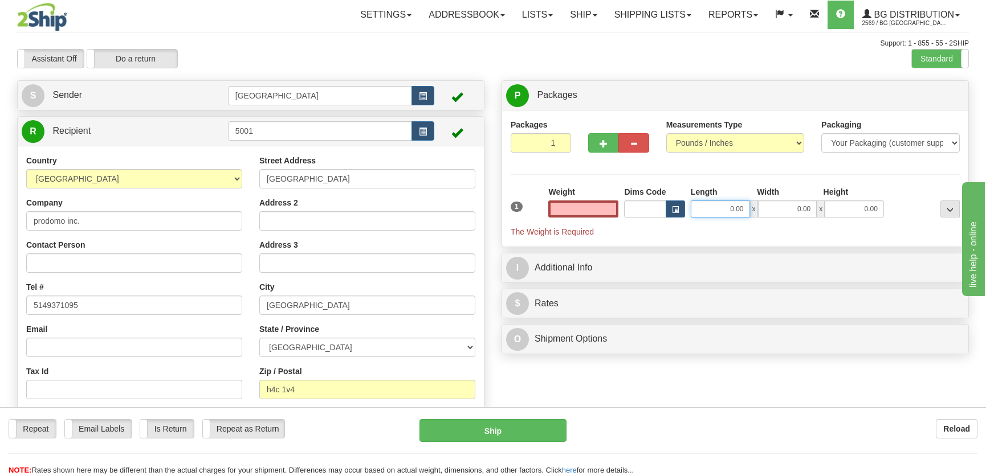
type input "0.00"
click at [708, 205] on input "0.00" at bounding box center [719, 209] width 59 height 17
type input "12.00"
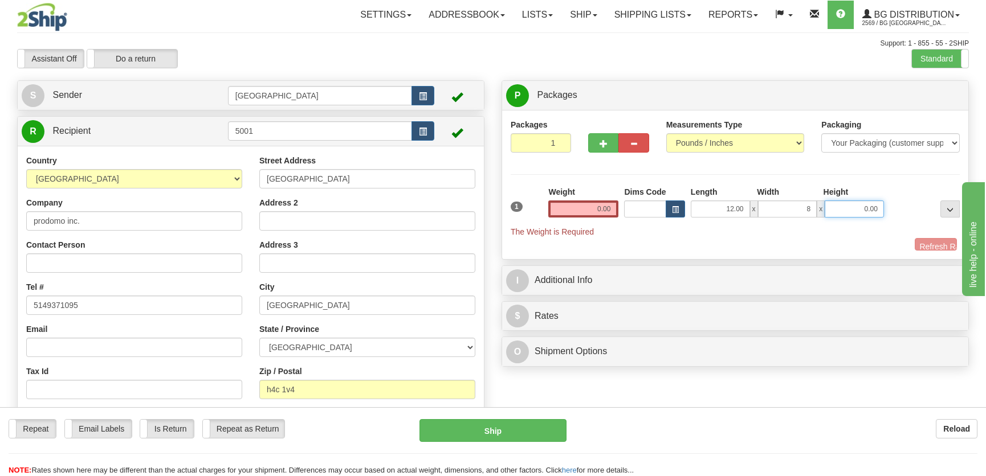
type input "8.00"
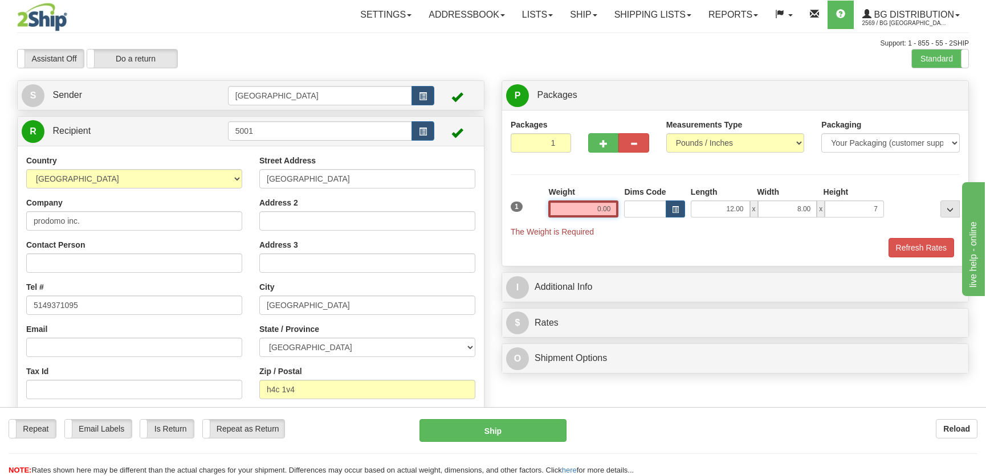
type input "7.00"
click at [557, 208] on input "0.00" at bounding box center [583, 209] width 70 height 17
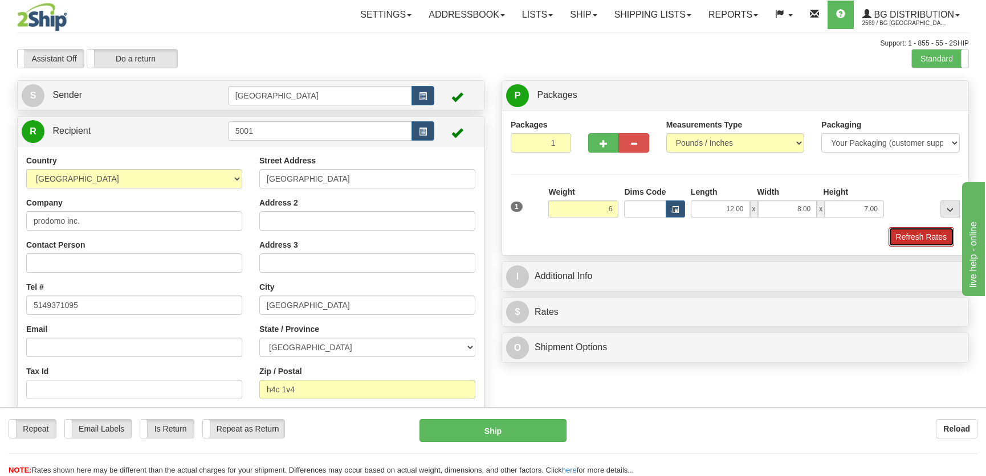
click at [926, 232] on button "Refresh Rates" at bounding box center [921, 236] width 66 height 19
type input "6.00"
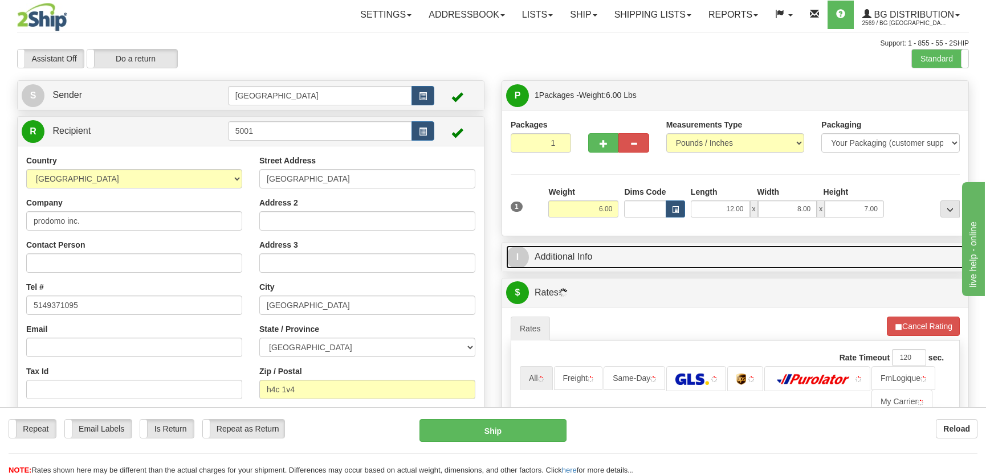
click at [866, 257] on link "I Additional Info" at bounding box center [735, 257] width 458 height 23
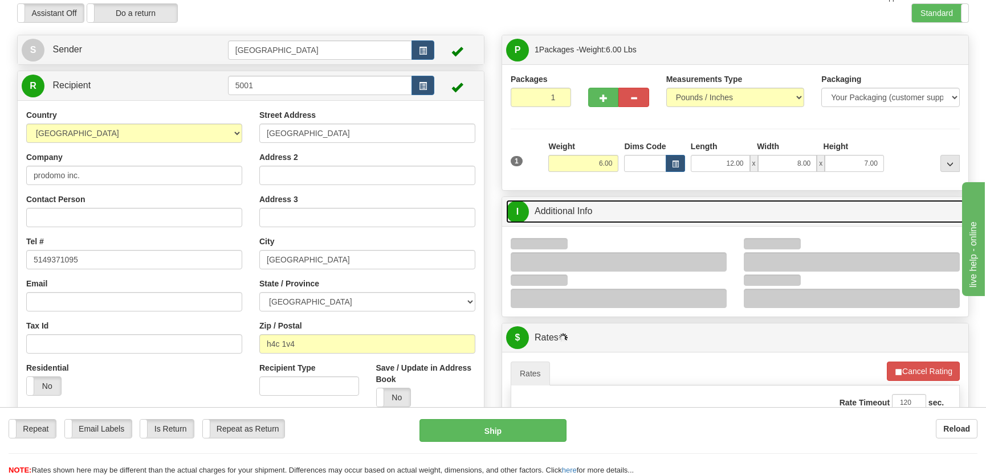
scroll to position [103, 0]
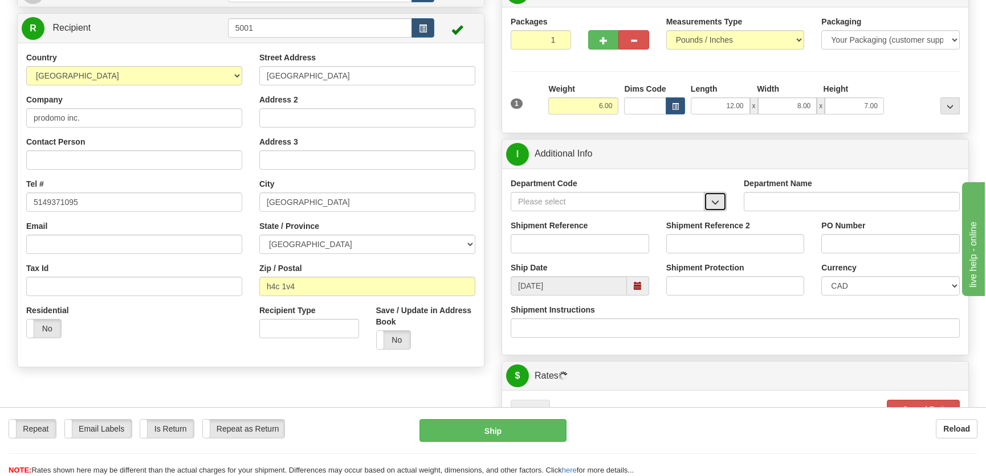
click at [709, 202] on button "button" at bounding box center [715, 201] width 23 height 19
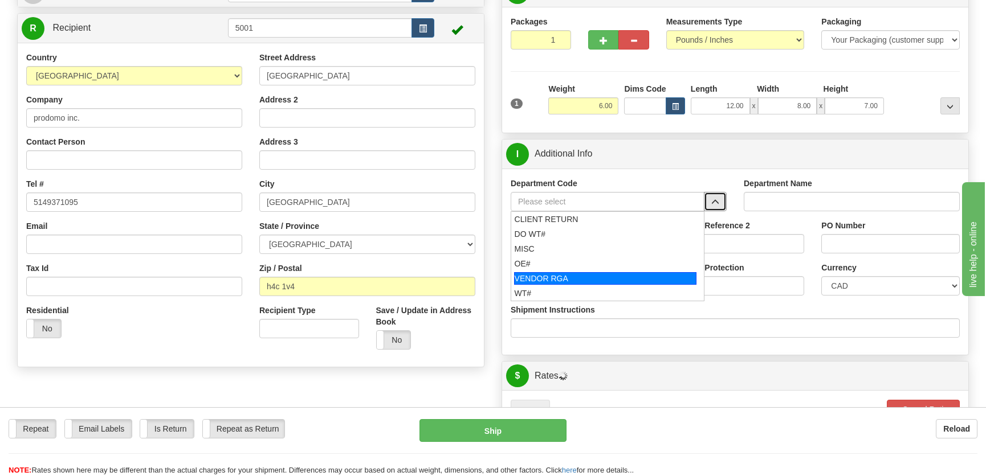
drag, startPoint x: 566, startPoint y: 273, endPoint x: 571, endPoint y: 267, distance: 8.5
click at [571, 268] on ul "CLIENT RETURN DO WT# MISC OE# VENDOR RGA WT#" at bounding box center [607, 256] width 194 height 90
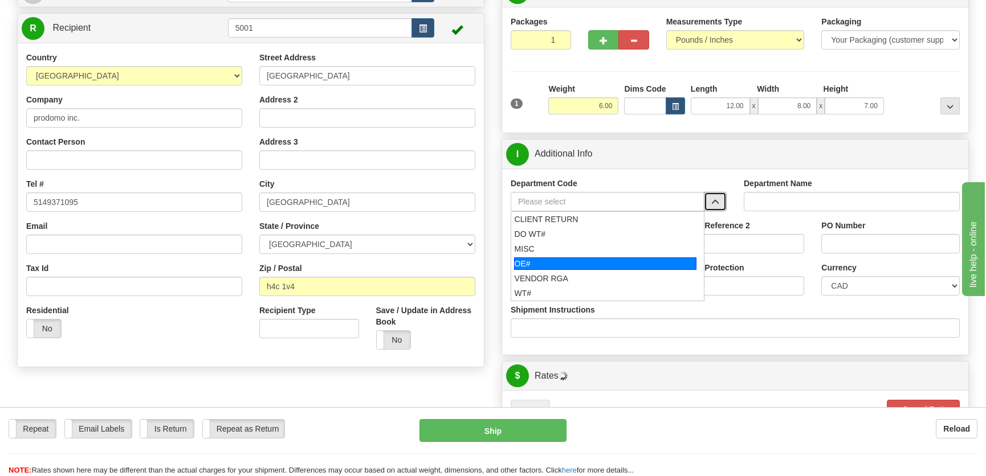
click at [573, 265] on div "OE#" at bounding box center [605, 263] width 183 height 13
type input "OE#"
type input "ORDERS"
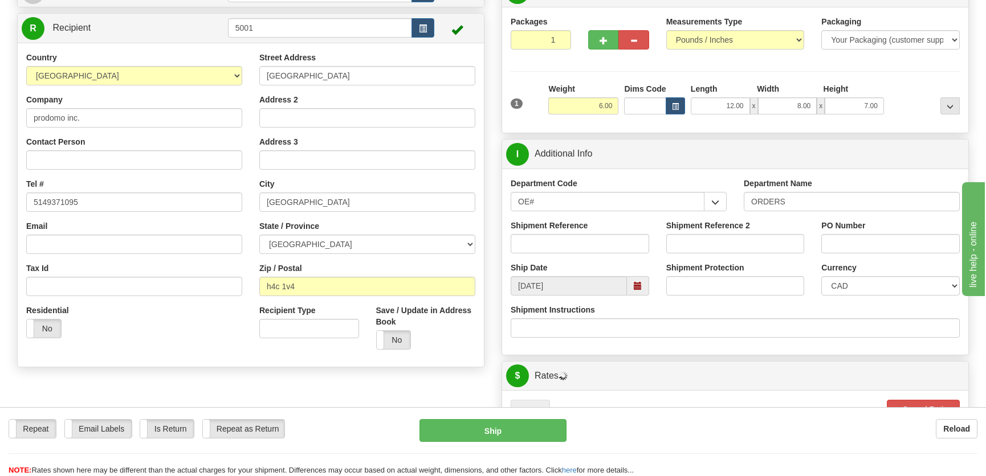
click at [573, 253] on div "Shipment Reference" at bounding box center [580, 241] width 156 height 42
click at [582, 240] on input "Shipment Reference" at bounding box center [579, 243] width 138 height 19
type input "50323211-00"
click at [869, 247] on input "PO Number" at bounding box center [890, 243] width 138 height 19
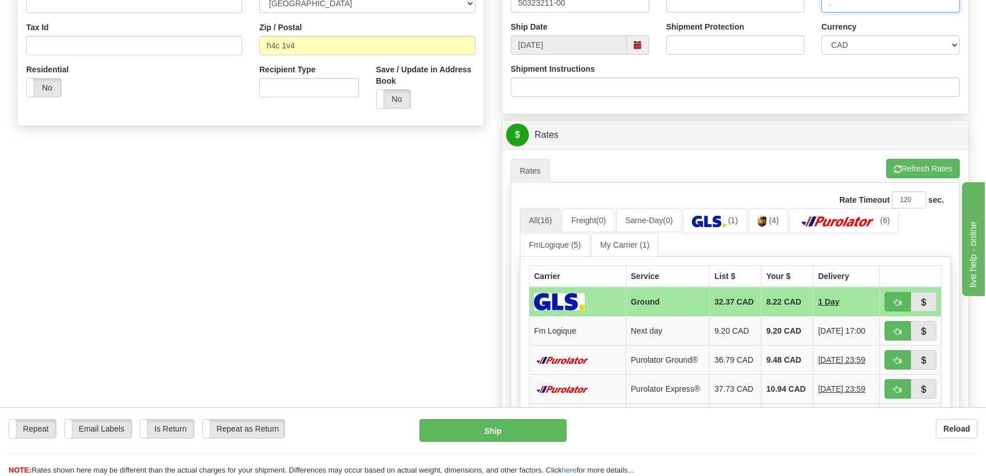
scroll to position [362, 0]
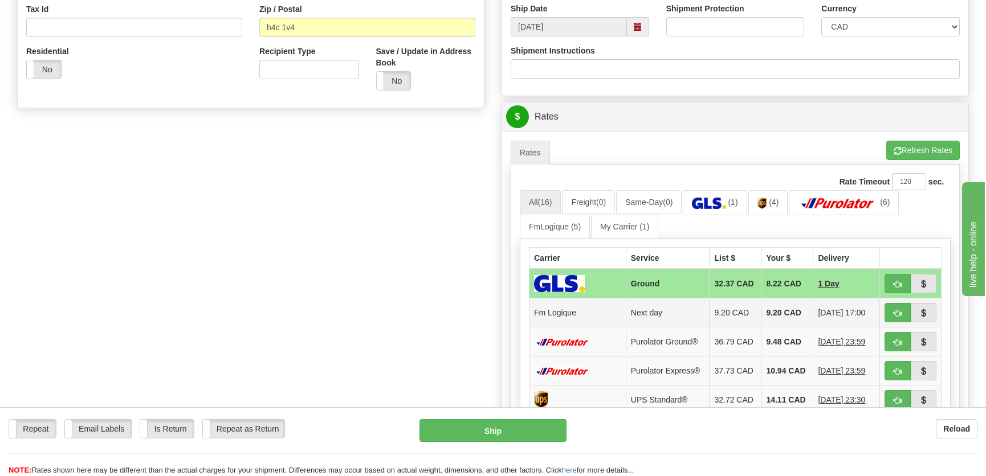
type input "."
click at [892, 308] on button "button" at bounding box center [897, 312] width 26 height 19
type input "jour"
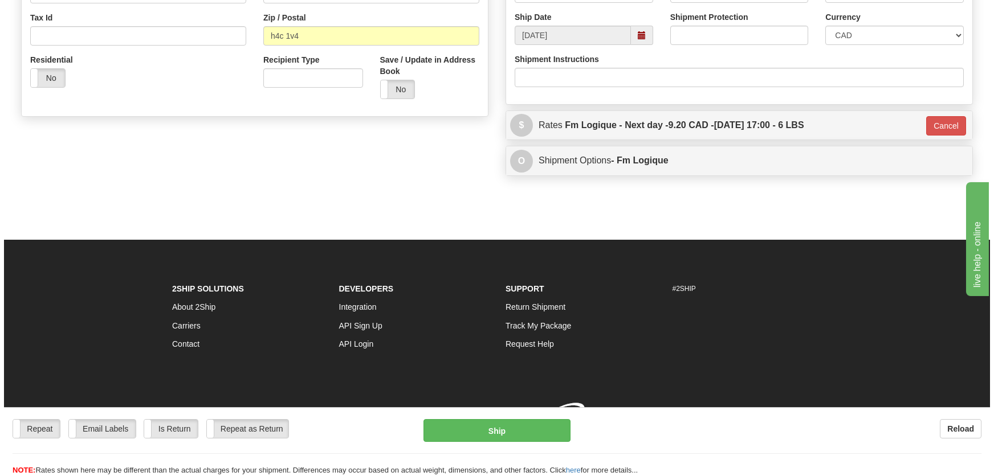
scroll to position [358, 0]
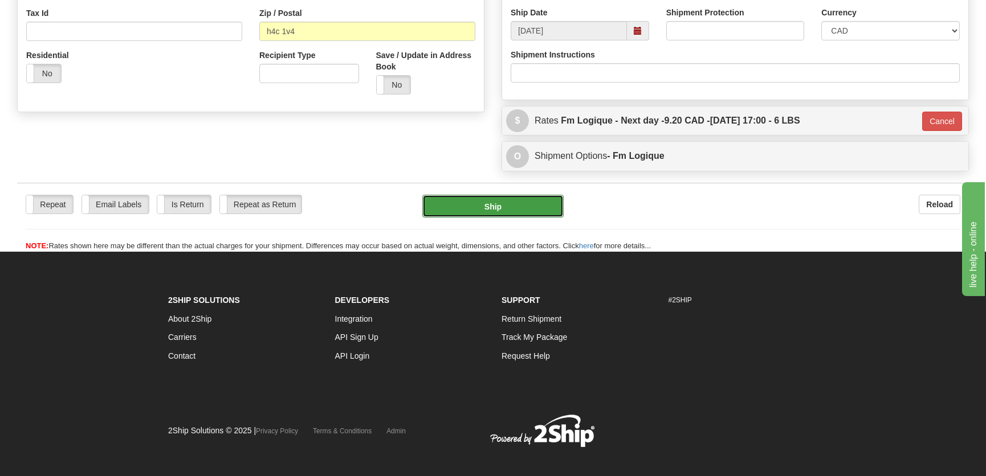
click at [527, 205] on button "Ship" at bounding box center [492, 206] width 141 height 23
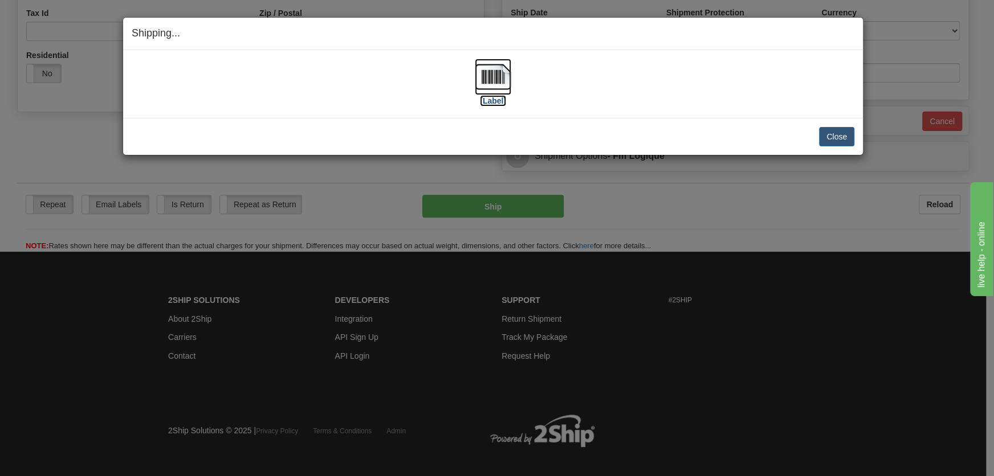
click at [497, 80] on img at bounding box center [493, 77] width 36 height 36
click at [826, 137] on button "Close" at bounding box center [836, 136] width 35 height 19
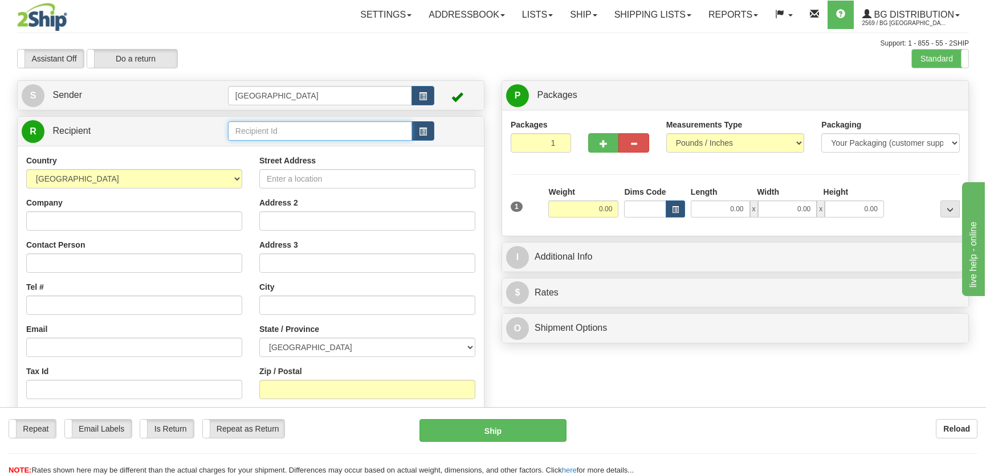
click at [323, 130] on input "text" at bounding box center [320, 130] width 184 height 19
click at [357, 150] on div "5532" at bounding box center [317, 149] width 173 height 13
type input "5532"
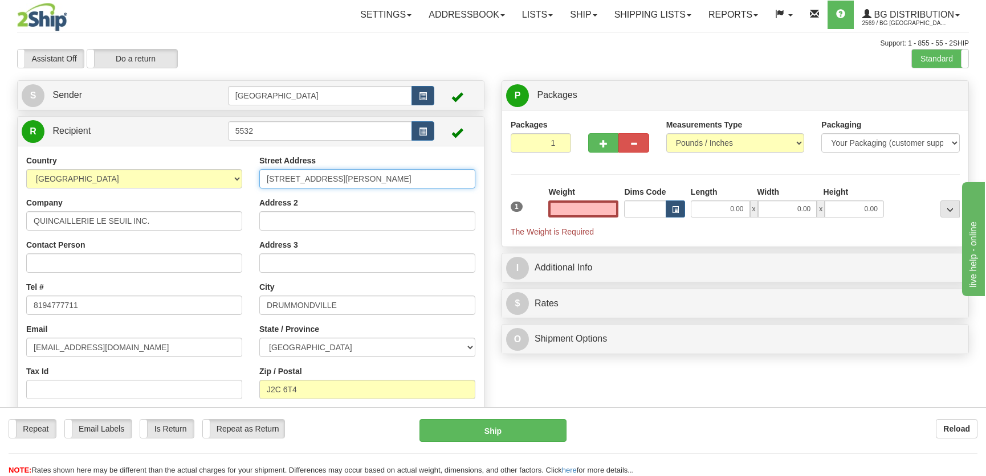
type input "0.00"
drag, startPoint x: 419, startPoint y: 183, endPoint x: 185, endPoint y: 159, distance: 235.4
click at [185, 159] on div "Country [GEOGRAPHIC_DATA] [GEOGRAPHIC_DATA] [GEOGRAPHIC_DATA] [GEOGRAPHIC_DATA]…" at bounding box center [251, 302] width 466 height 295
type input "[STREET_ADDRESS]"
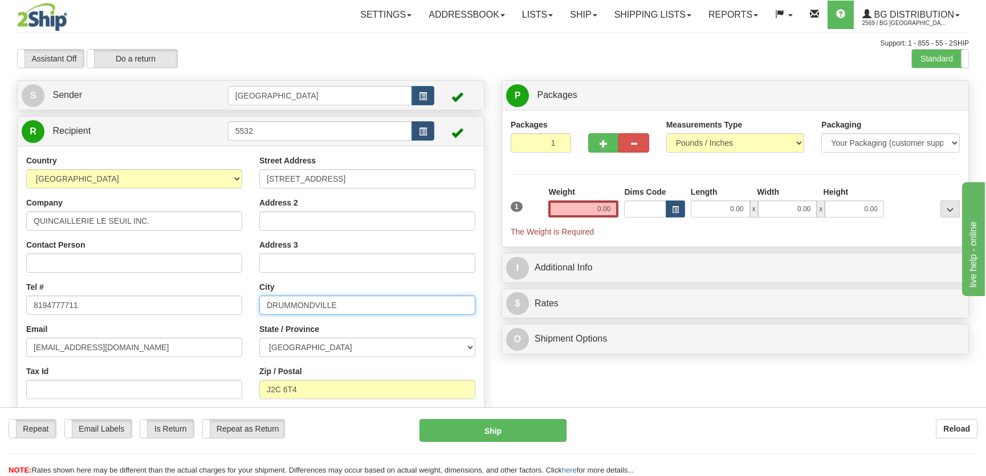
type input "Saint-[PERSON_NAME]"
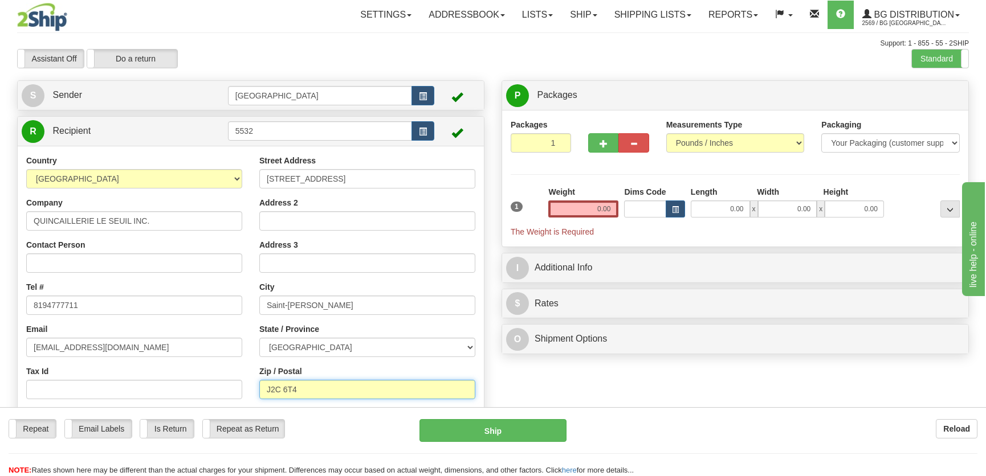
type input "J1Z 1B8"
click at [724, 206] on input "0.00" at bounding box center [719, 209] width 59 height 17
type input "18.00"
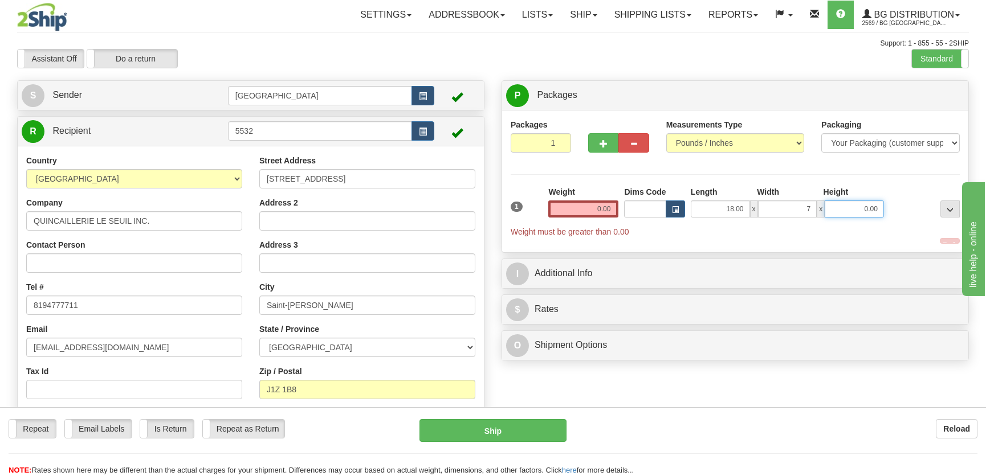
type input "7.00"
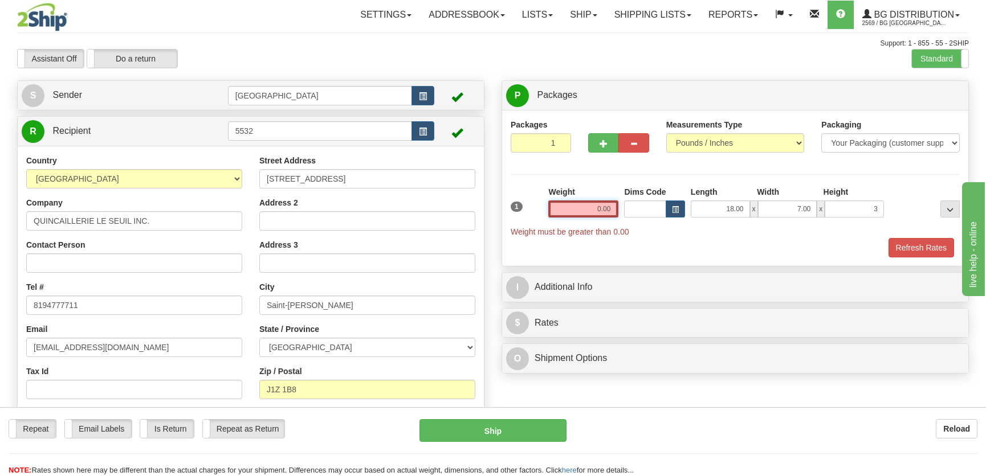
type input "3.00"
click at [569, 212] on input "0.00" at bounding box center [583, 209] width 70 height 17
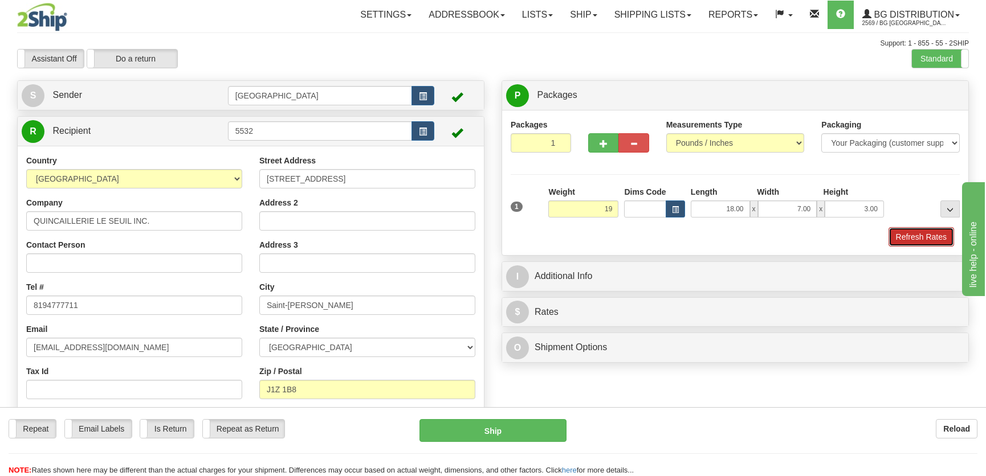
type input "19.00"
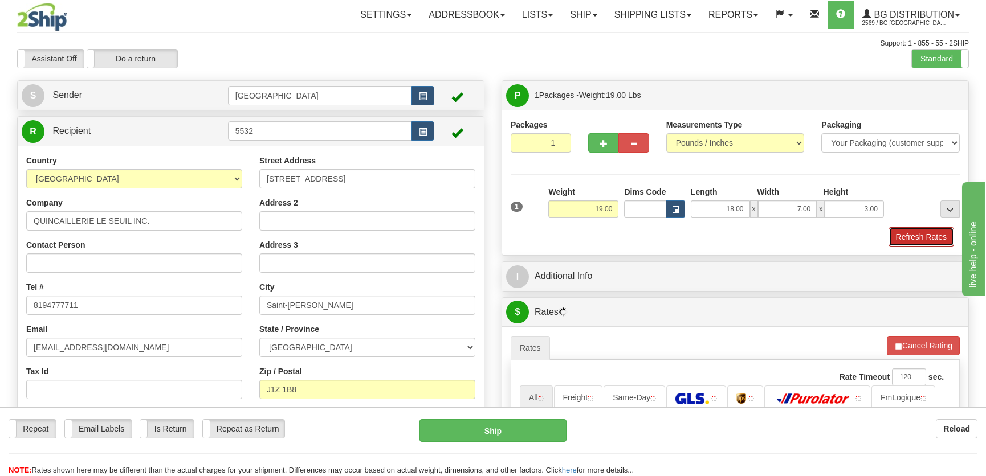
click at [920, 244] on button "Refresh Rates" at bounding box center [921, 236] width 66 height 19
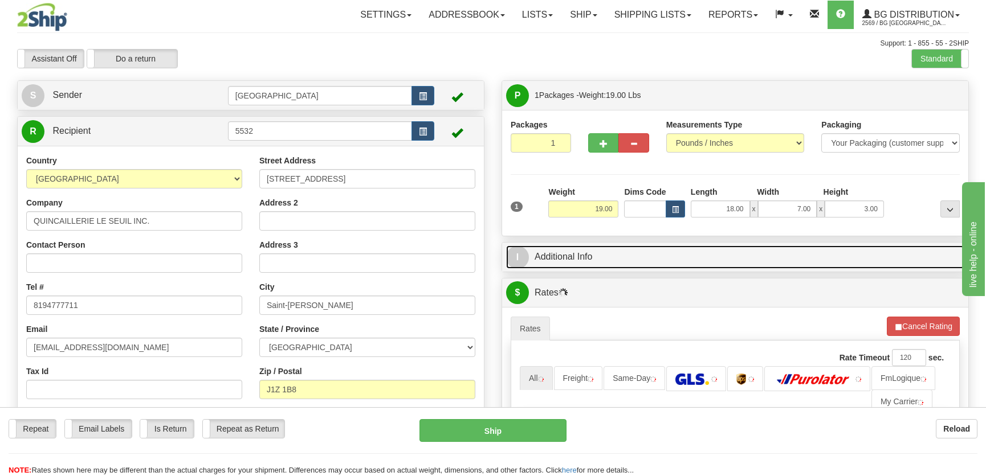
click at [704, 249] on link "I Additional Info" at bounding box center [735, 257] width 458 height 23
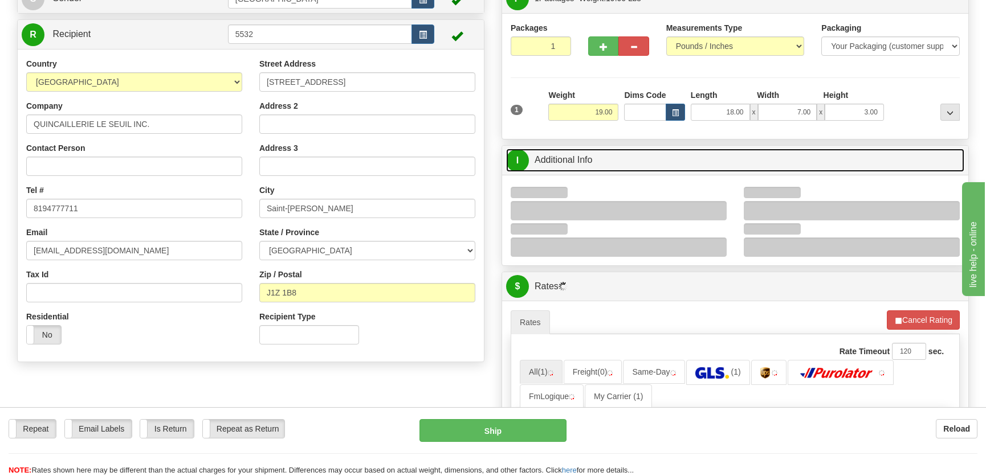
scroll to position [155, 0]
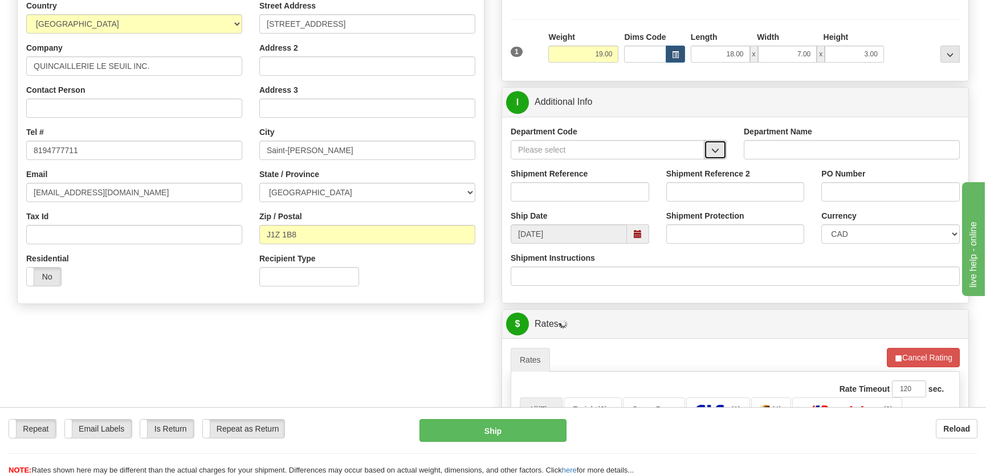
click at [717, 147] on span "button" at bounding box center [715, 150] width 8 height 7
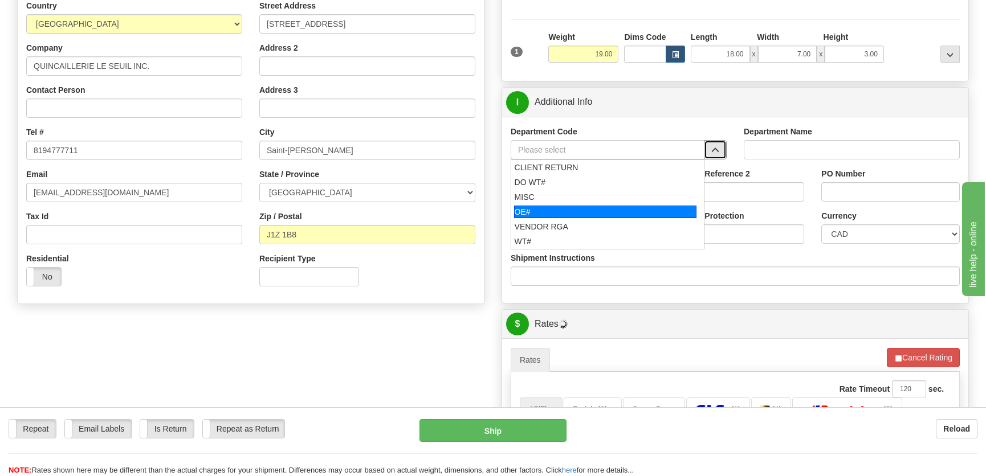
click at [598, 207] on div "OE#" at bounding box center [605, 212] width 183 height 13
type input "OE#"
type input "ORDERS"
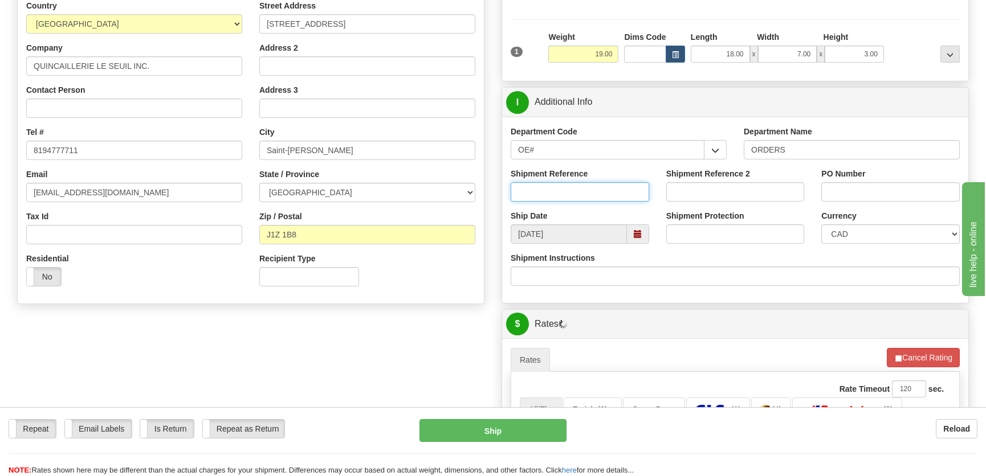
click at [598, 188] on input "Shipment Reference" at bounding box center [579, 191] width 138 height 19
type input "50320528-00"
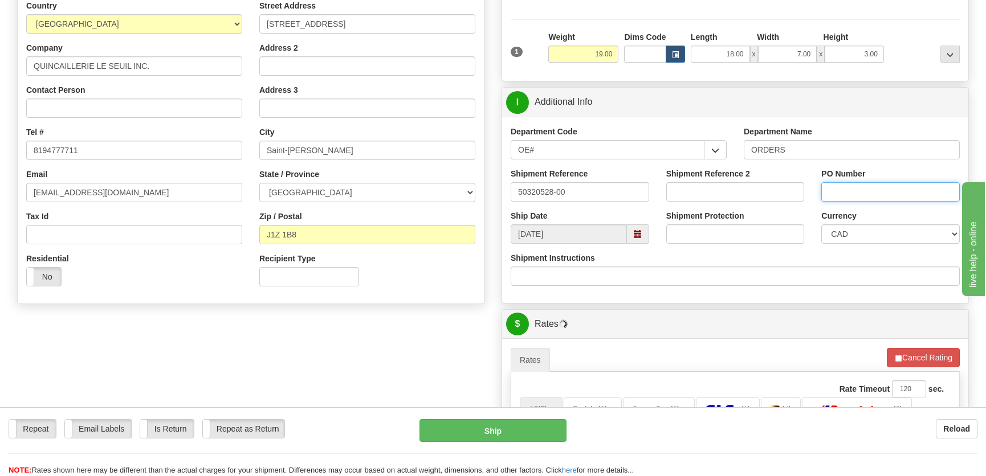
click at [939, 190] on input "PO Number" at bounding box center [890, 191] width 138 height 19
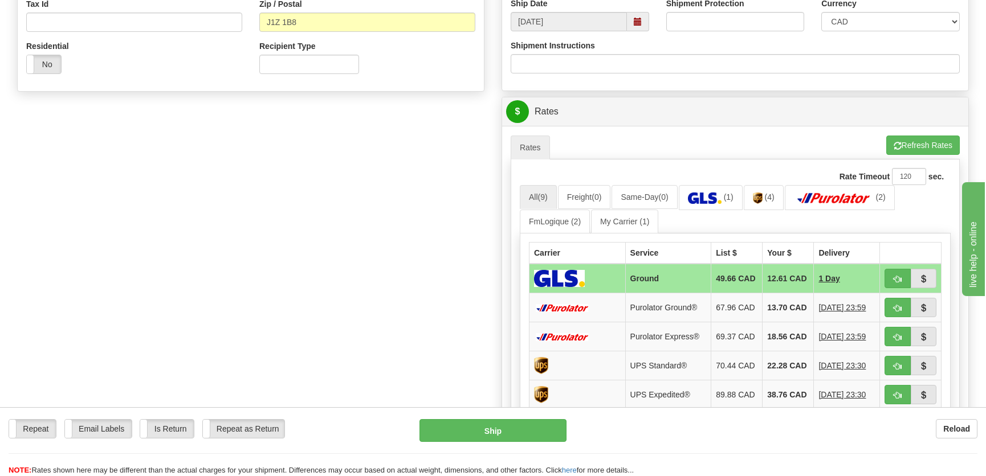
scroll to position [414, 0]
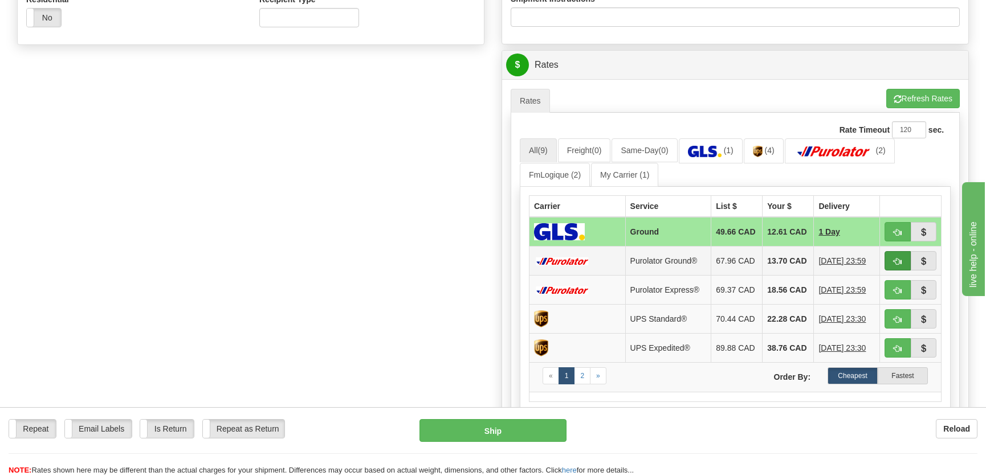
type input "."
click at [890, 265] on button "button" at bounding box center [897, 260] width 26 height 19
type input "260"
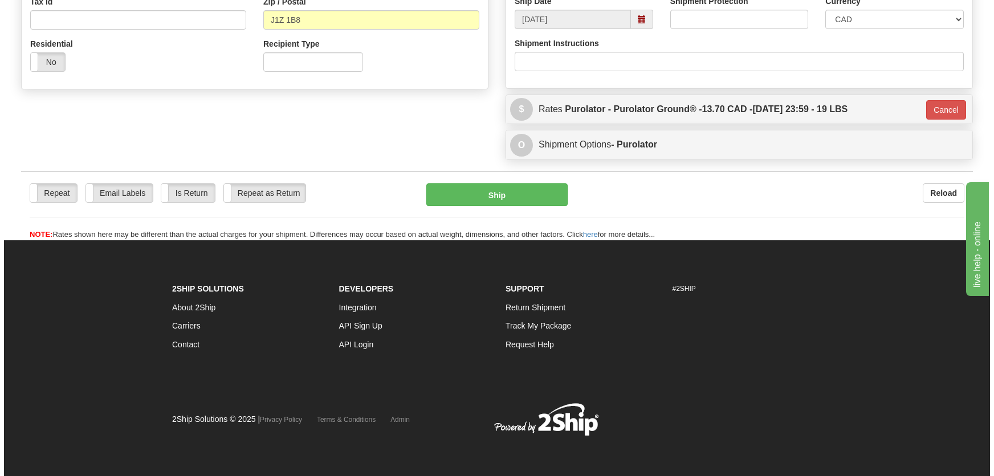
scroll to position [370, 0]
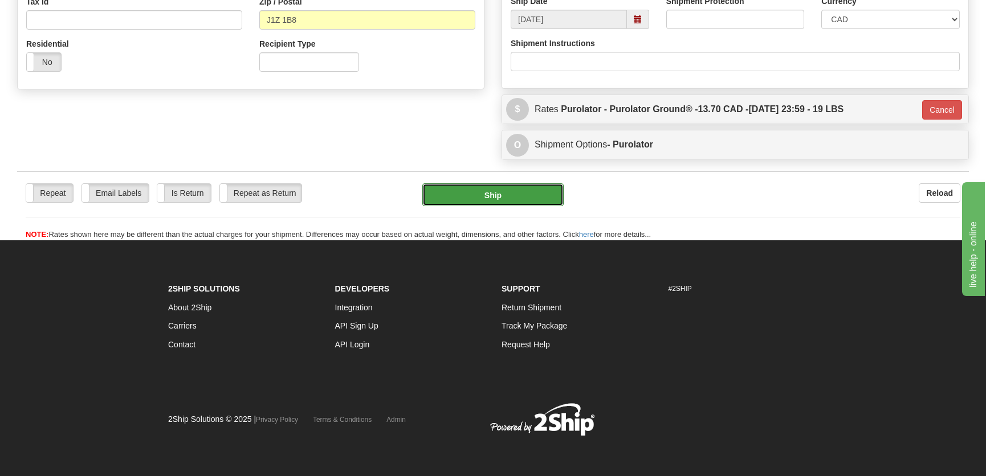
click at [480, 197] on button "Ship" at bounding box center [492, 194] width 141 height 23
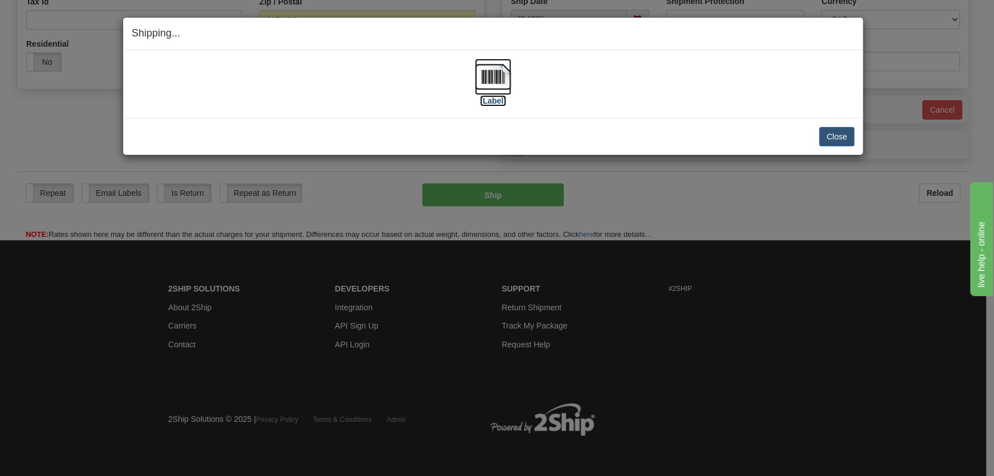
click at [506, 91] on img at bounding box center [493, 77] width 36 height 36
click at [837, 130] on button "Close" at bounding box center [836, 136] width 35 height 19
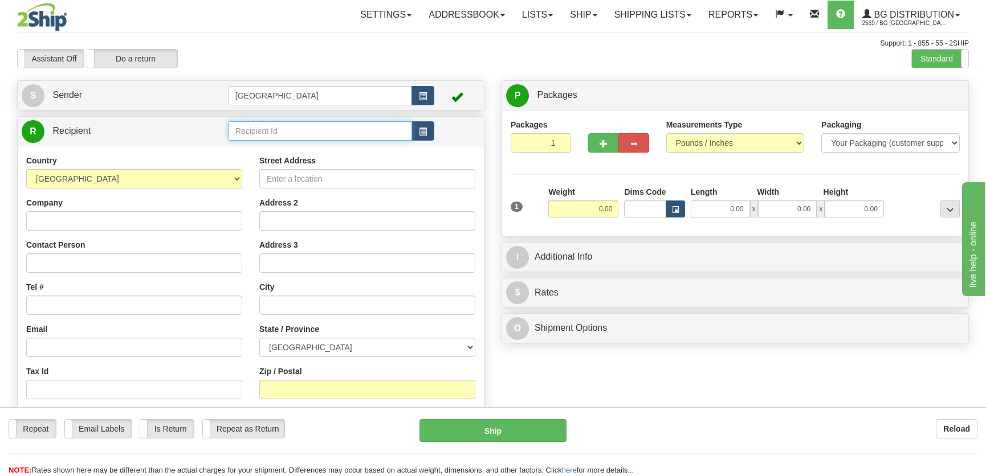
click at [279, 136] on input "text" at bounding box center [320, 130] width 184 height 19
click at [290, 165] on div "4108" at bounding box center [317, 164] width 173 height 13
type input "4108"
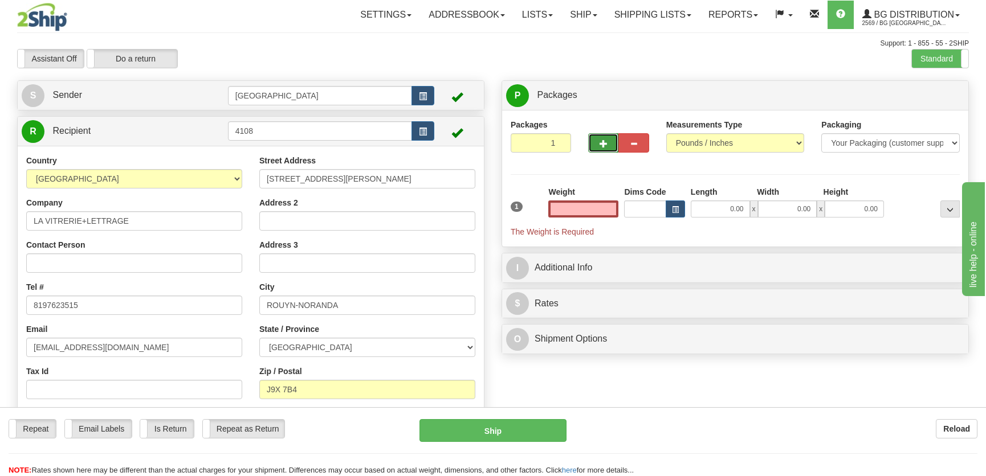
type input "0.00"
click at [604, 140] on span "button" at bounding box center [603, 143] width 8 height 7
radio input "true"
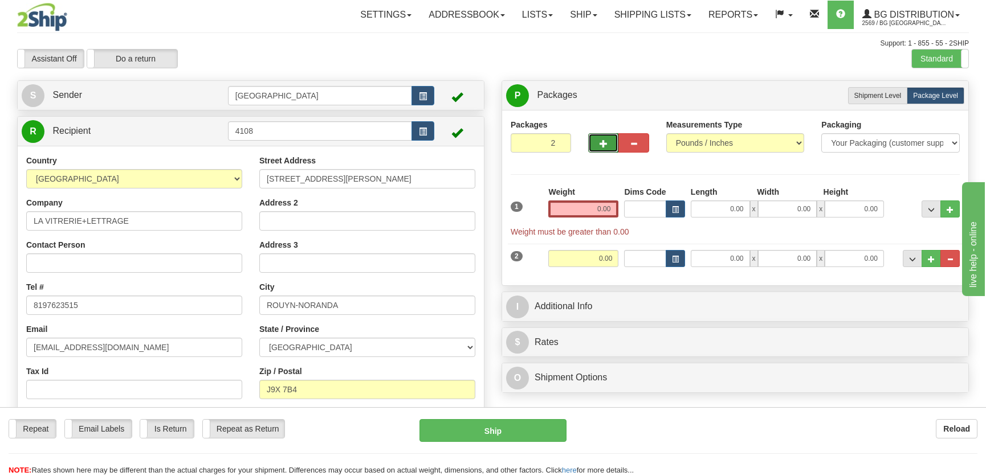
click at [598, 144] on button "button" at bounding box center [603, 142] width 30 height 19
type input "3"
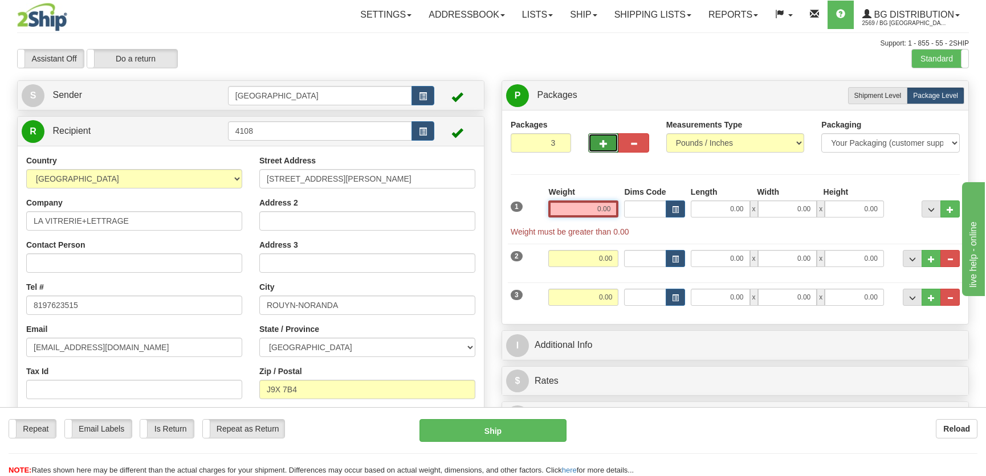
click at [590, 211] on input "0.00" at bounding box center [583, 209] width 70 height 17
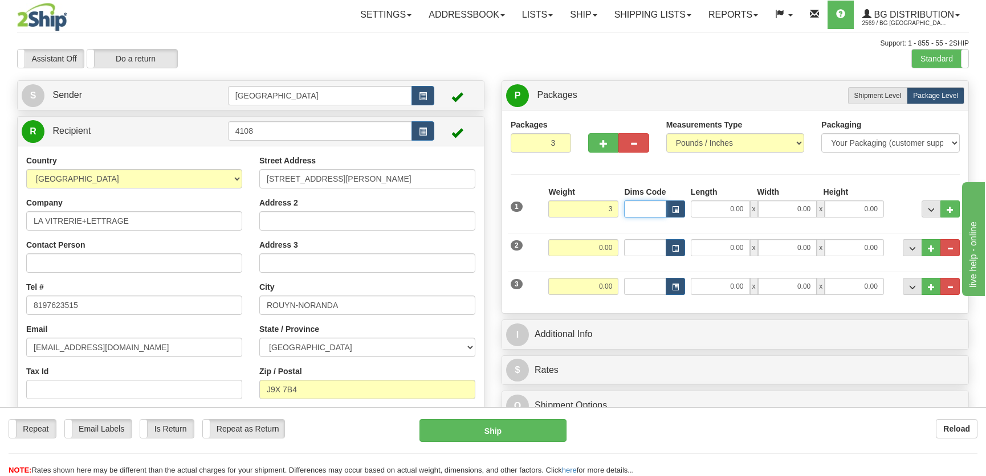
type input "3.00"
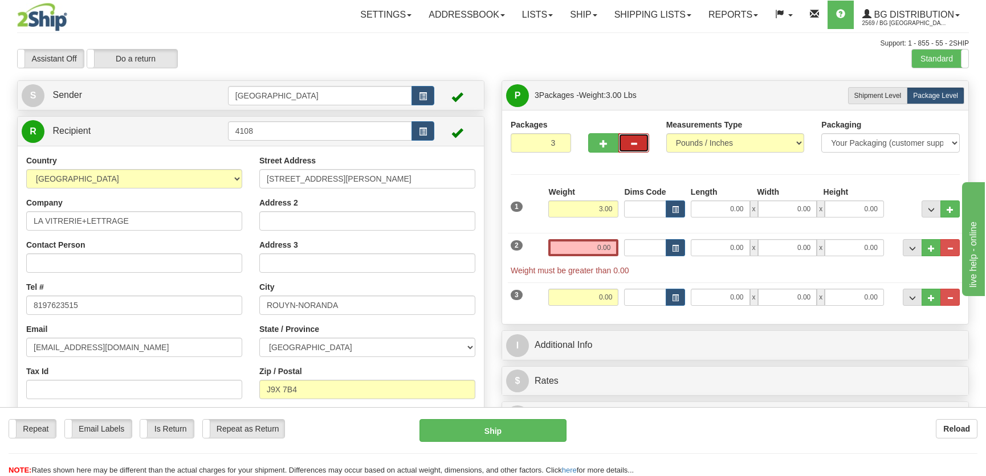
click at [634, 147] on span "button" at bounding box center [633, 143] width 8 height 7
type input "2"
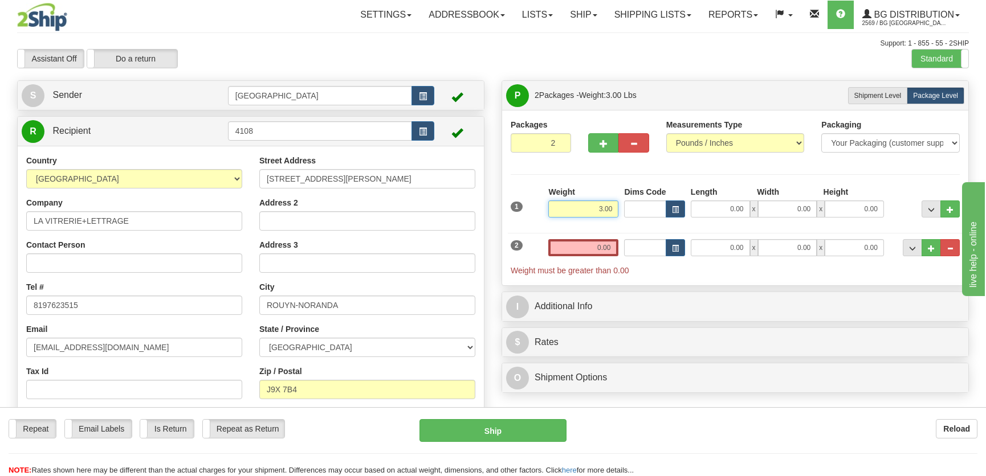
drag, startPoint x: 595, startPoint y: 207, endPoint x: 631, endPoint y: 211, distance: 36.1
click at [631, 211] on div "1 Weight 3.00 Dims Code 0.00" at bounding box center [735, 206] width 455 height 40
click at [710, 245] on input "0.00" at bounding box center [719, 247] width 59 height 17
type input "18.00"
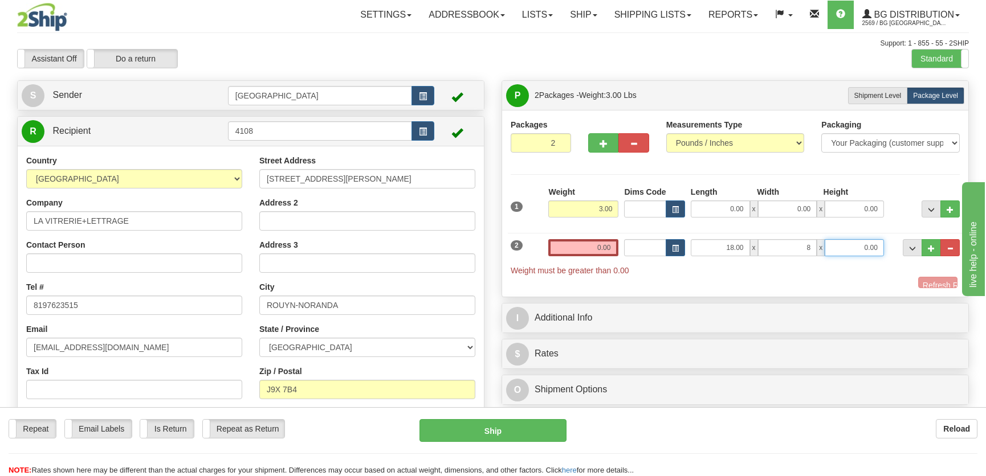
type input "8.00"
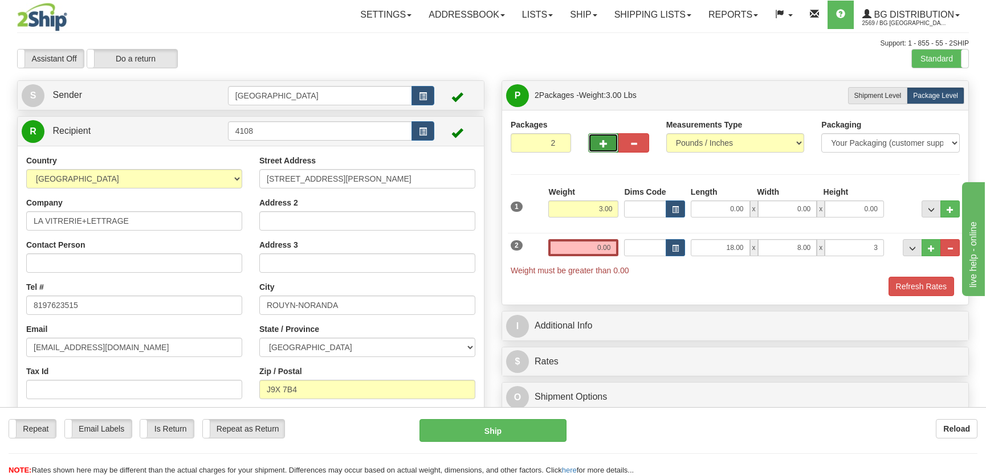
type input "3.00"
click at [588, 142] on button "button" at bounding box center [603, 142] width 30 height 19
type input "3"
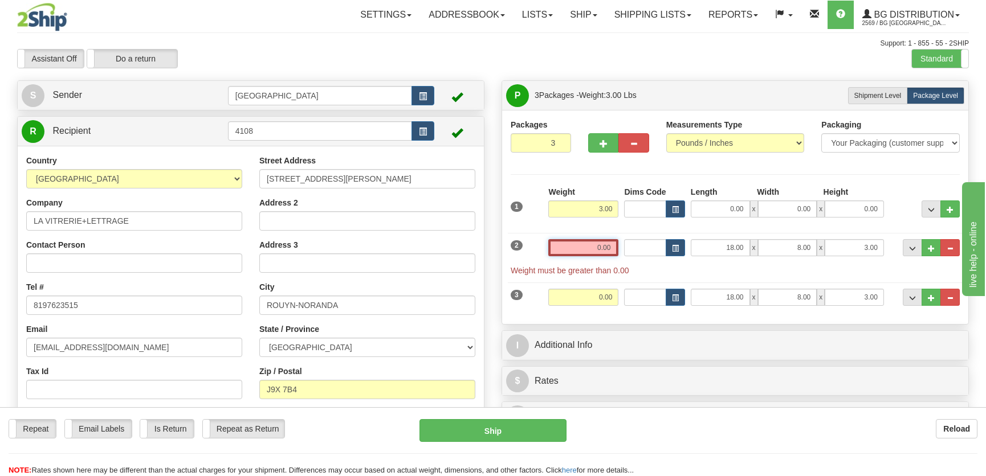
click at [598, 252] on input "0.00" at bounding box center [583, 247] width 70 height 17
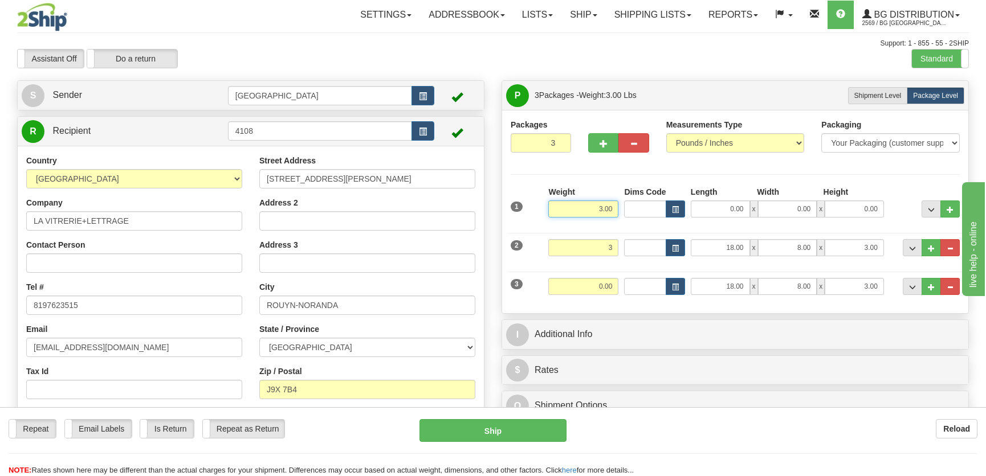
type input "3.00"
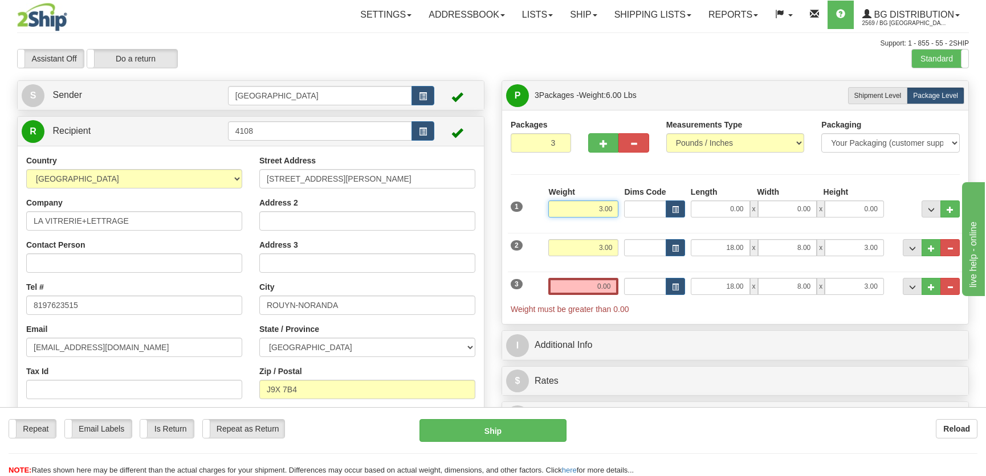
drag, startPoint x: 595, startPoint y: 203, endPoint x: 631, endPoint y: 207, distance: 35.5
click at [631, 207] on div "1 Weight 3.00 Dims Code 0.00" at bounding box center [735, 206] width 455 height 40
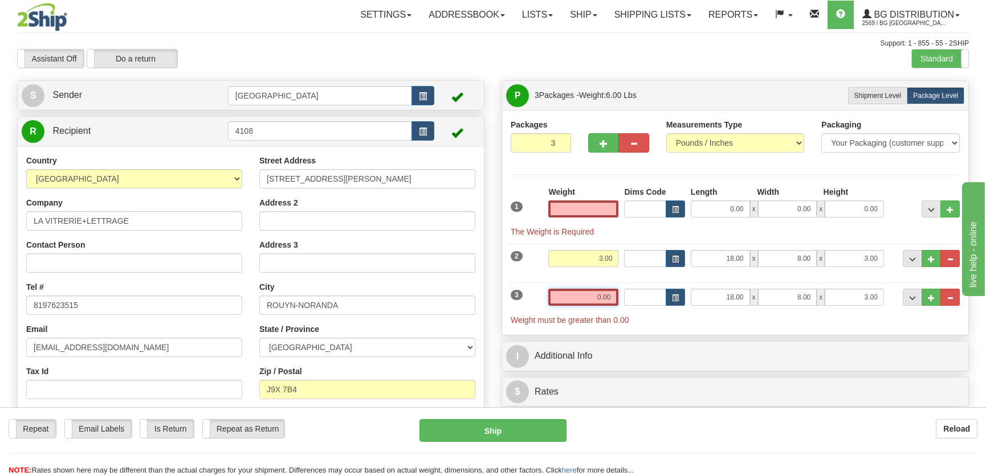
type input "0.00"
click at [602, 296] on input "0.00" at bounding box center [583, 297] width 70 height 17
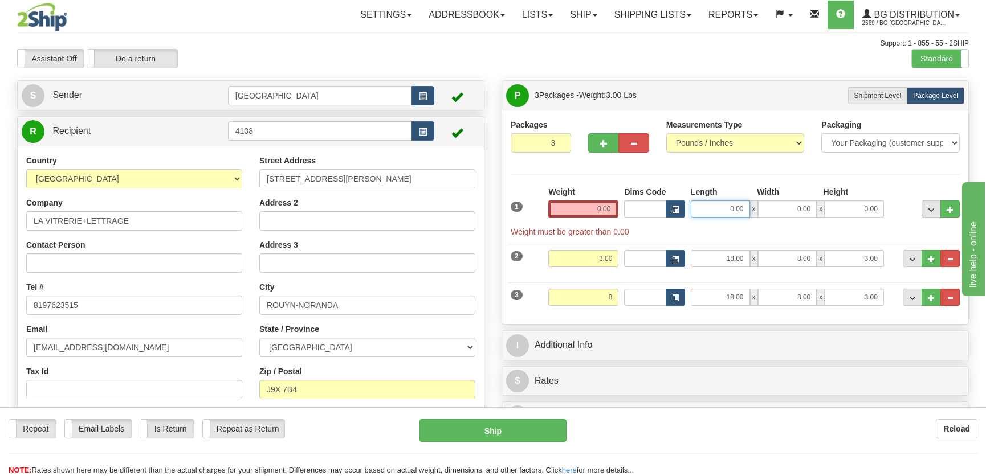
type input "8.00"
click at [712, 202] on input "0.00" at bounding box center [719, 209] width 59 height 17
type input "35.00"
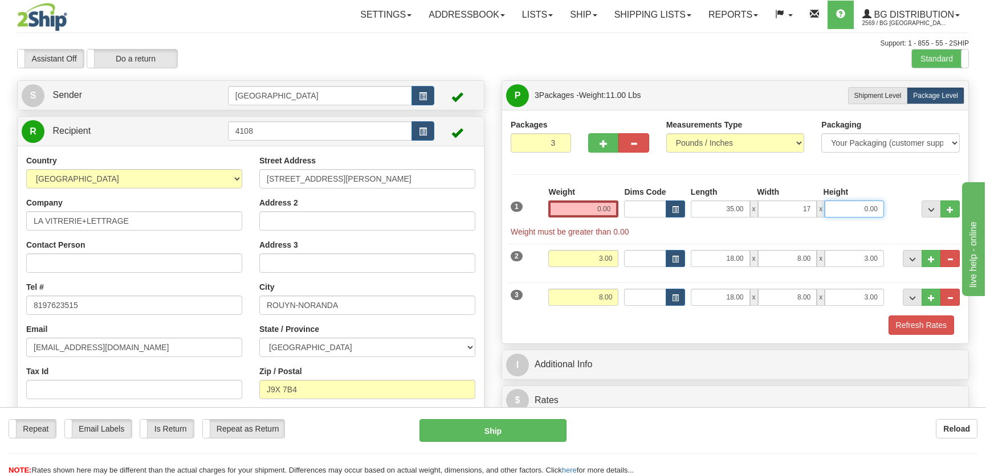
type input "17.00"
type input "2.00"
click at [602, 209] on input "0.00" at bounding box center [583, 209] width 70 height 17
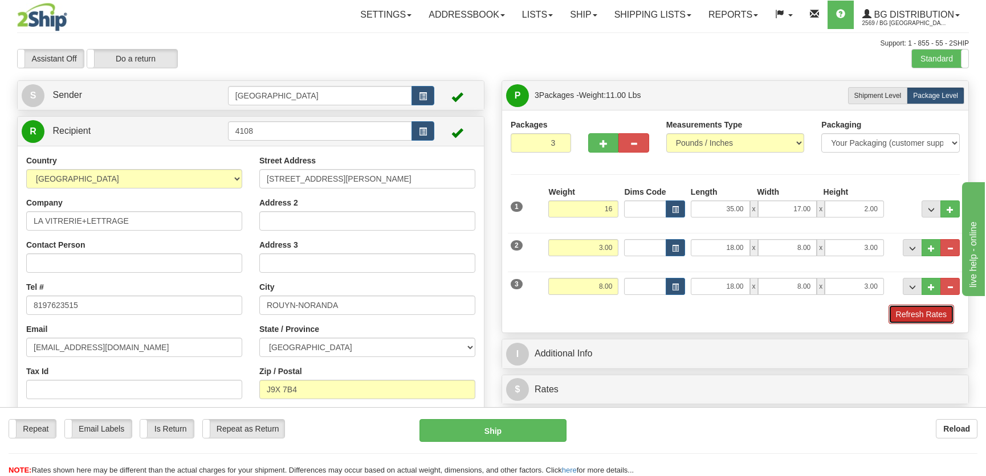
click at [910, 316] on button "Refresh Rates" at bounding box center [921, 314] width 66 height 19
type input "16.00"
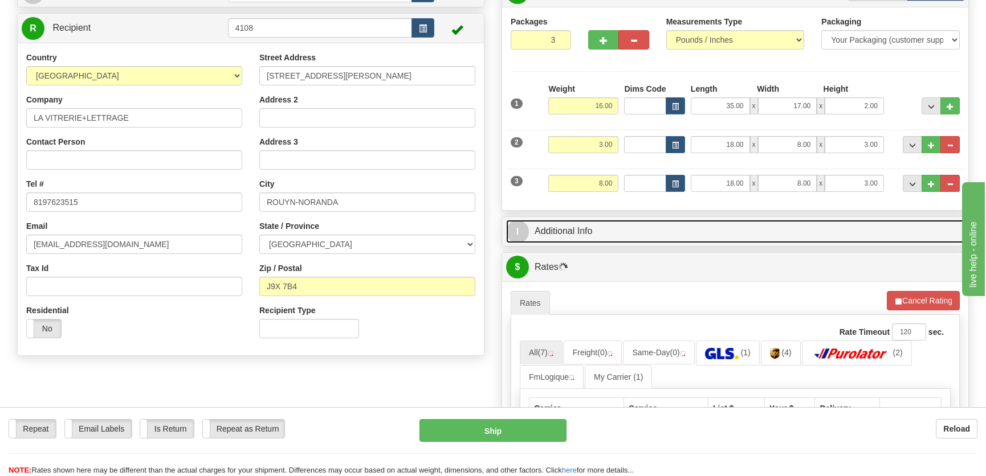
click at [677, 228] on link "I Additional Info" at bounding box center [735, 231] width 458 height 23
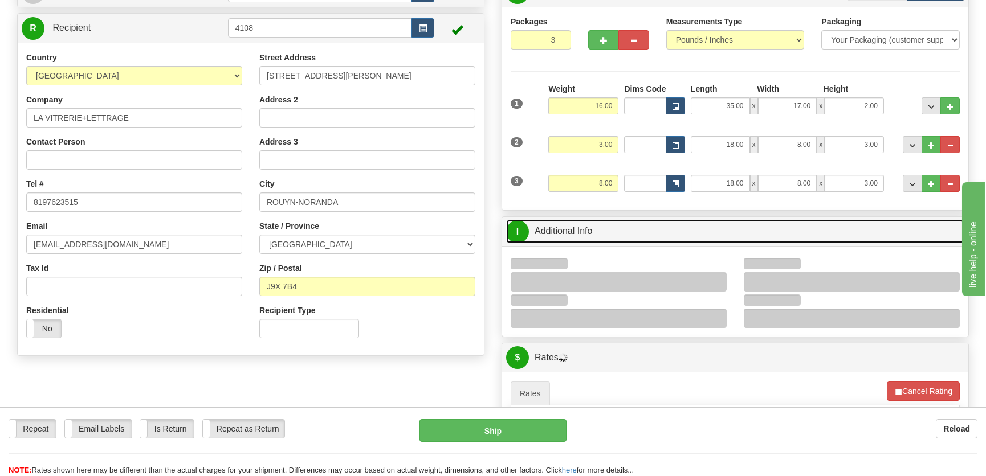
scroll to position [207, 0]
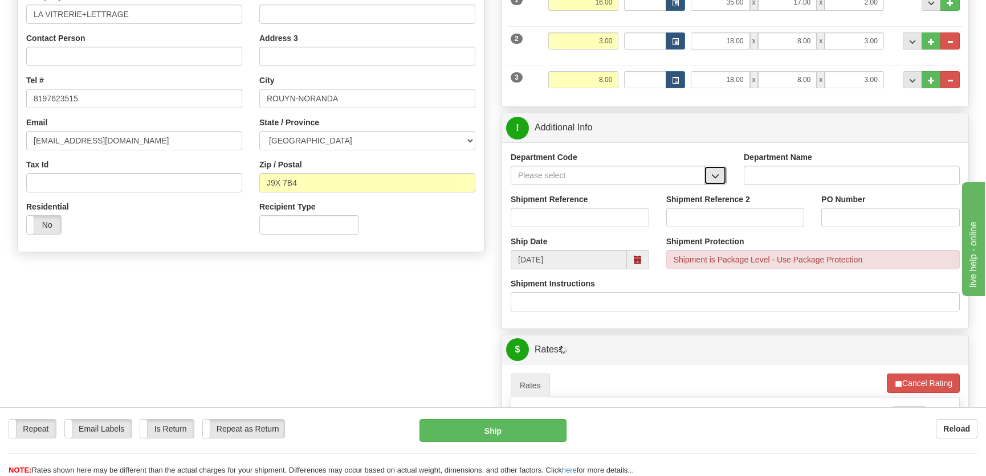
click at [709, 184] on button "button" at bounding box center [715, 175] width 23 height 19
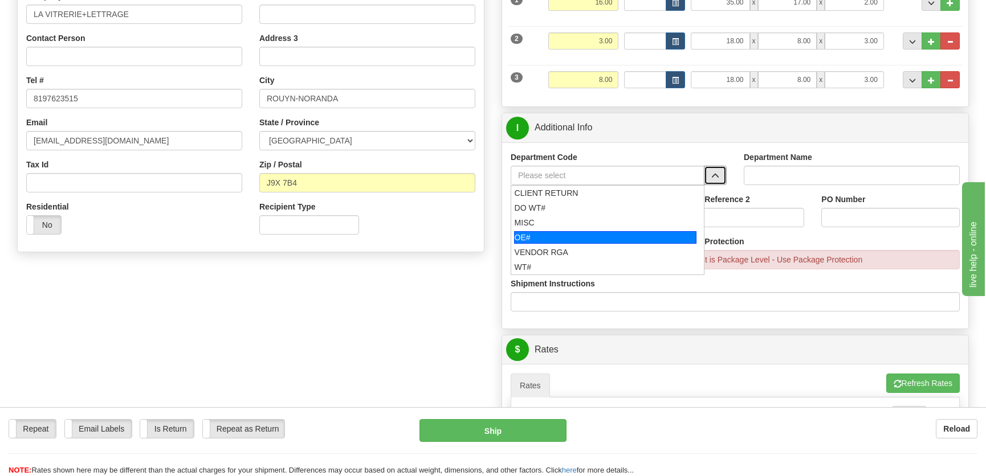
click at [580, 236] on div "OE#" at bounding box center [605, 237] width 183 height 13
type input "OE#"
type input "ORDERS"
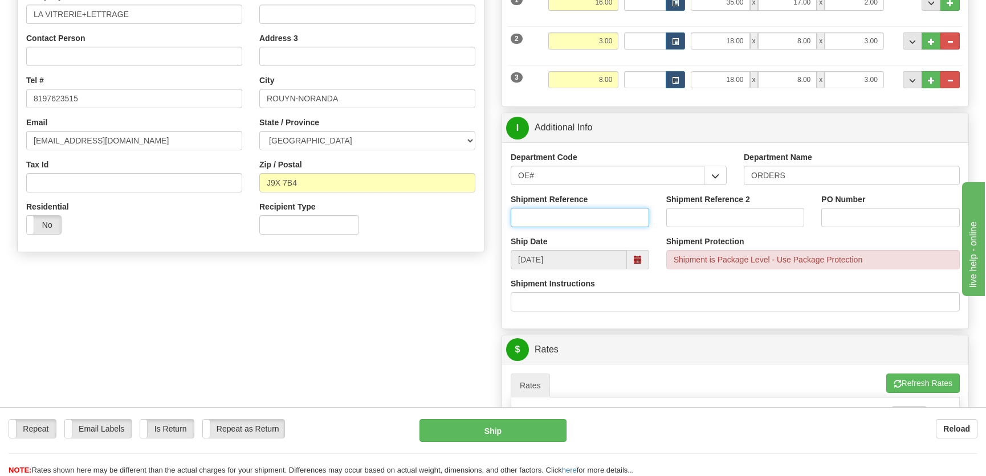
click at [599, 210] on input "Shipment Reference" at bounding box center [579, 217] width 138 height 19
type input "50320771-01"
drag, startPoint x: 891, startPoint y: 216, endPoint x: 896, endPoint y: 223, distance: 8.5
click at [893, 218] on input "PO Number" at bounding box center [890, 217] width 138 height 19
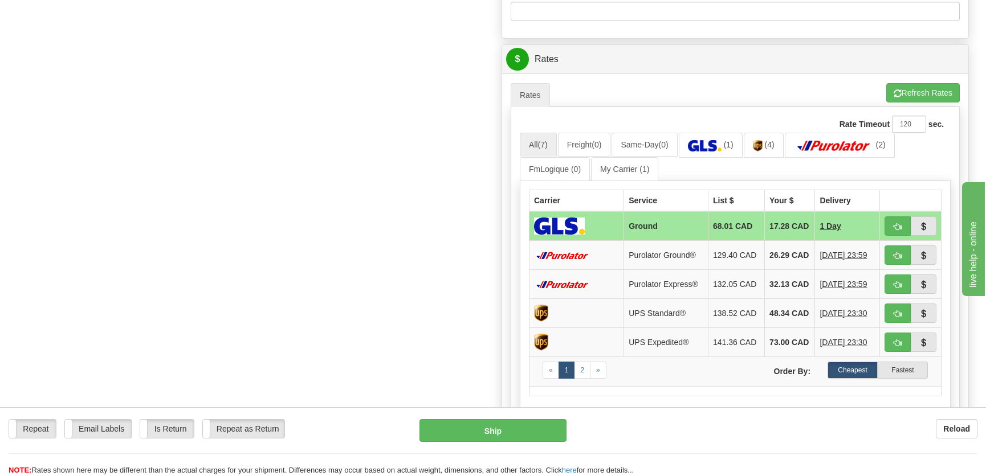
scroll to position [570, 0]
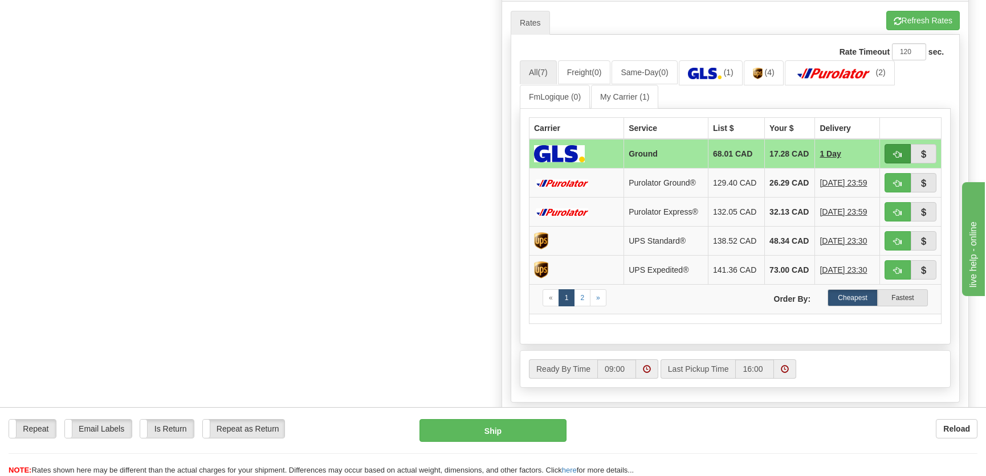
type input "."
click at [892, 154] on button "button" at bounding box center [897, 153] width 26 height 19
type input "1"
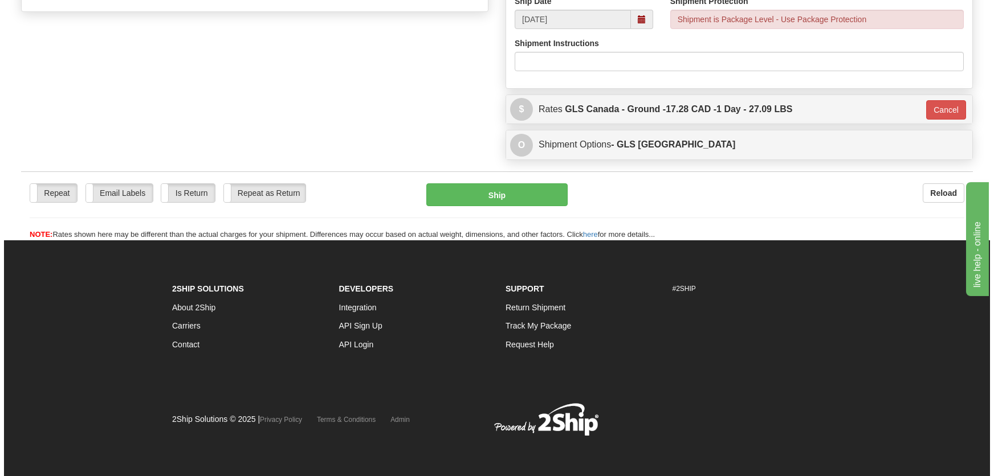
scroll to position [447, 0]
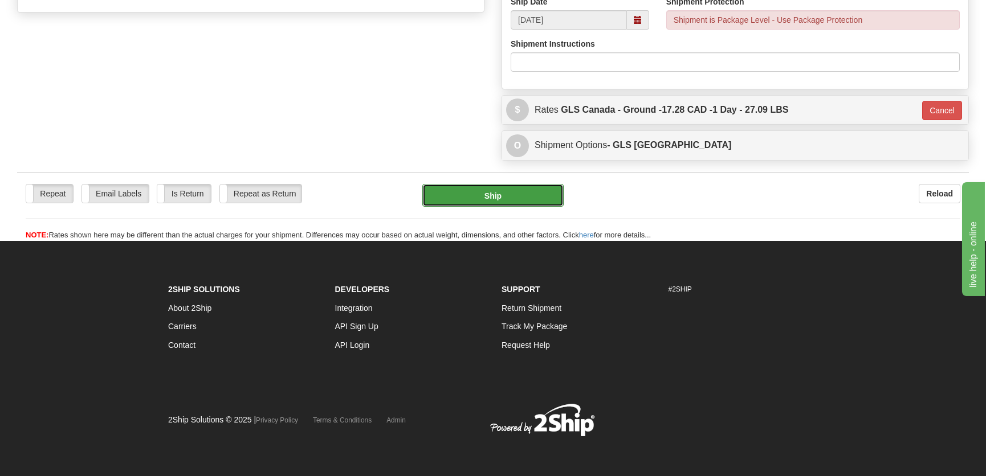
click at [490, 201] on button "Ship" at bounding box center [492, 195] width 141 height 23
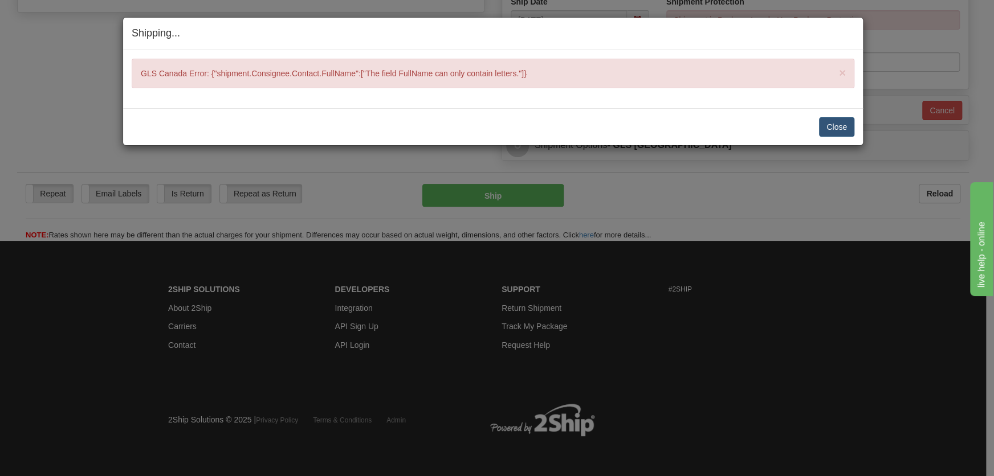
drag, startPoint x: 815, startPoint y: 127, endPoint x: 827, endPoint y: 126, distance: 12.0
click at [821, 126] on div "Close Cancel" at bounding box center [493, 126] width 722 height 19
click at [829, 126] on button "Close" at bounding box center [836, 126] width 35 height 19
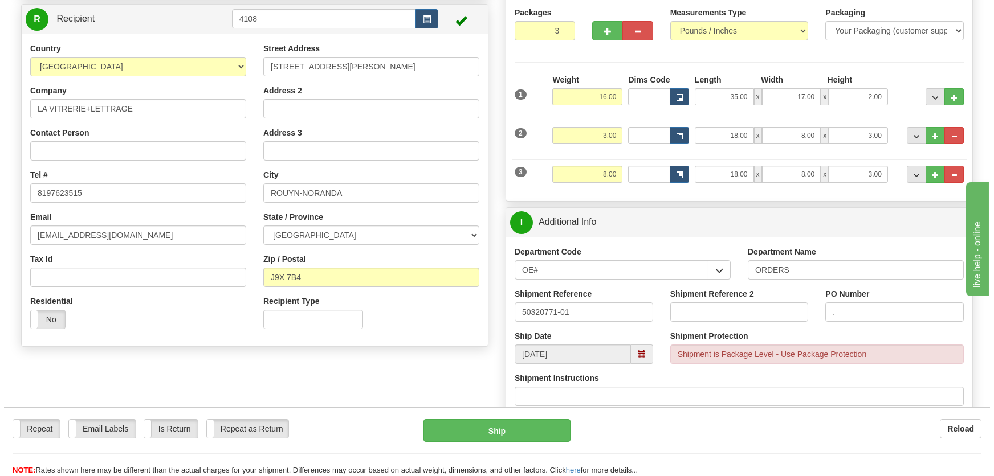
scroll to position [94, 0]
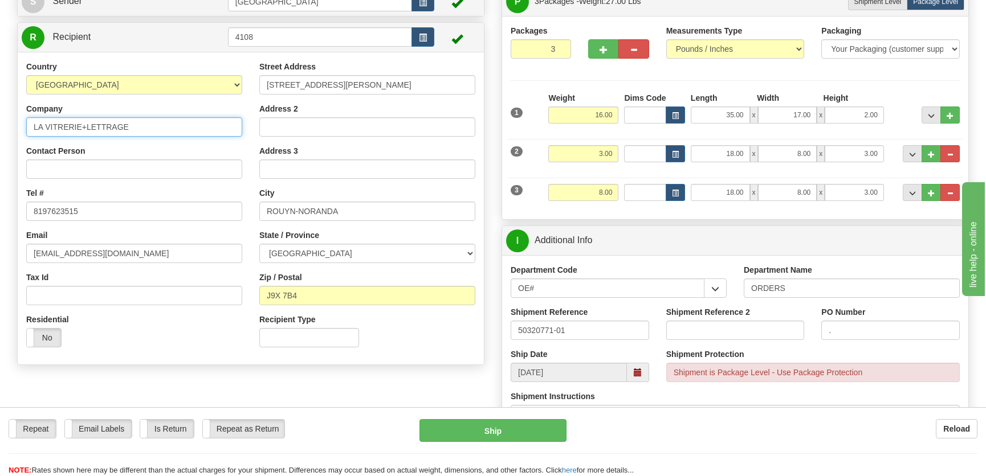
click at [85, 123] on input "LA VITRERIE+LETTRAGE" at bounding box center [134, 126] width 216 height 19
type input "LA VITRERIE LETTRAGE"
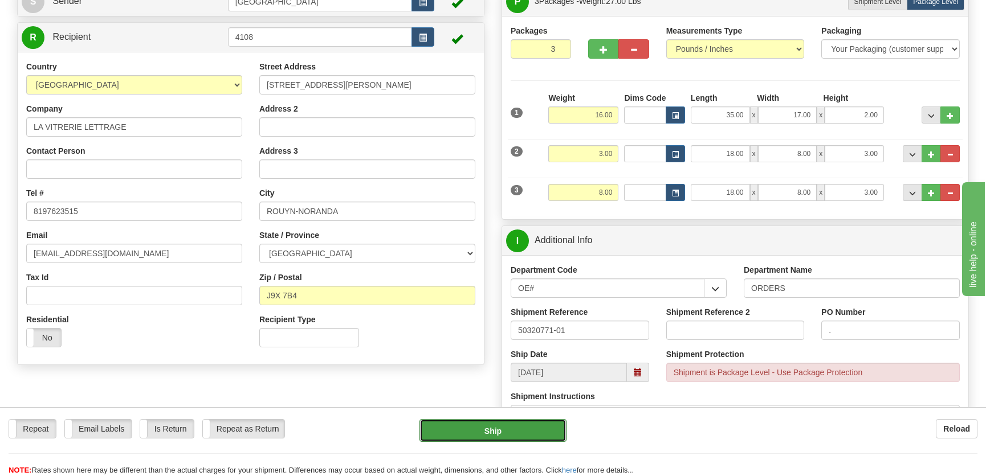
click at [510, 437] on button "Ship" at bounding box center [492, 430] width 147 height 23
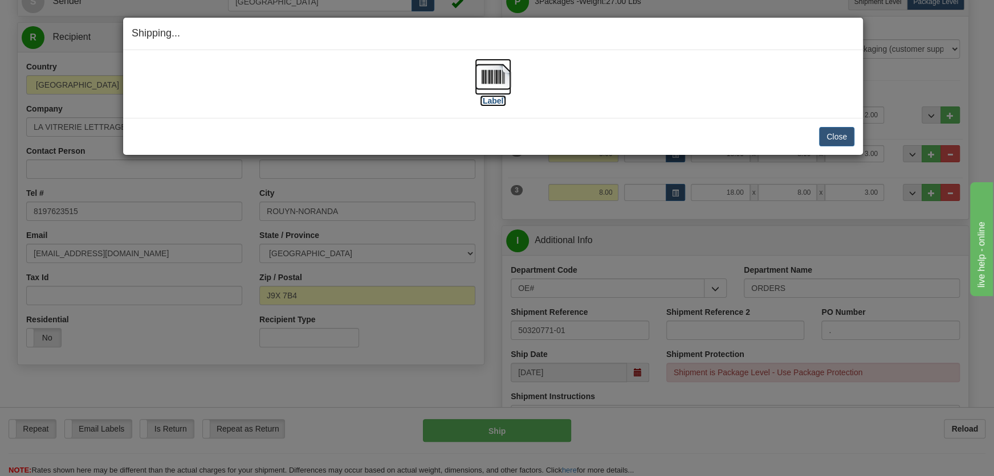
click at [505, 82] on img at bounding box center [493, 77] width 36 height 36
click at [835, 133] on button "Close" at bounding box center [836, 136] width 35 height 19
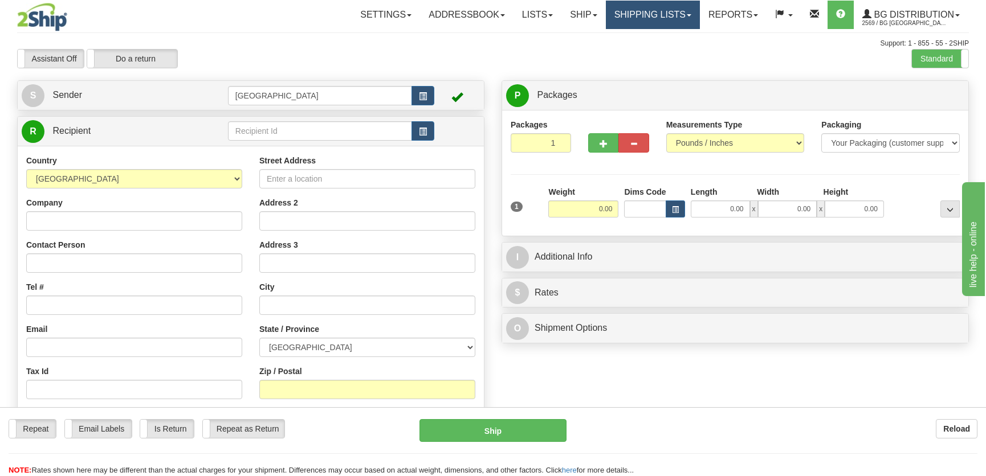
click at [653, 12] on link "Shipping lists" at bounding box center [653, 15] width 94 height 28
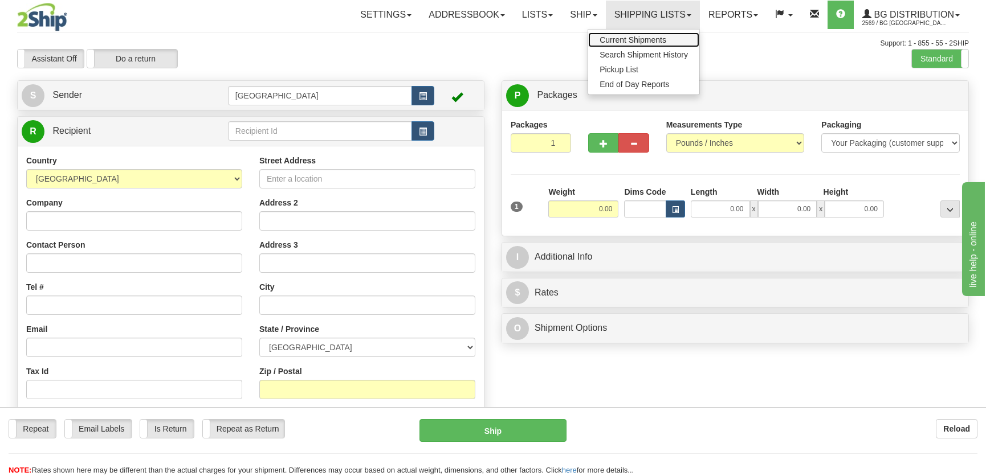
click at [632, 38] on span "Current Shipments" at bounding box center [632, 39] width 67 height 9
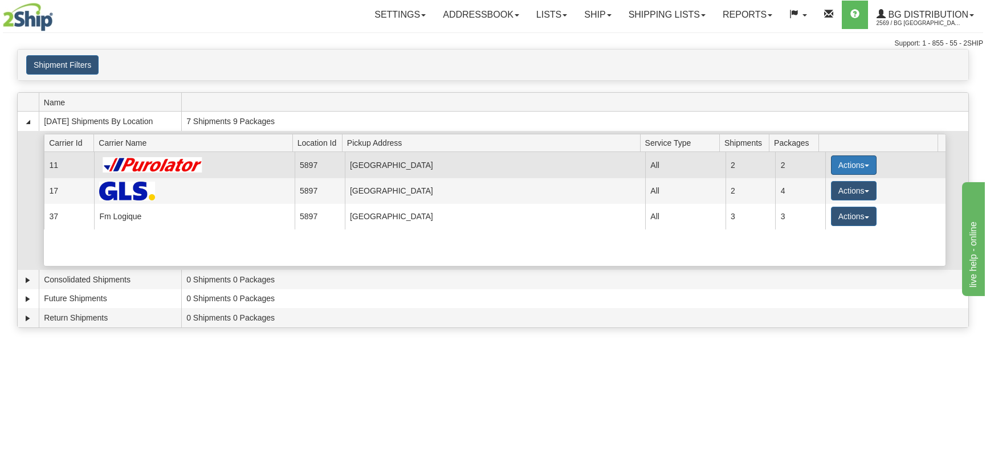
click at [855, 167] on button "Actions" at bounding box center [854, 165] width 46 height 19
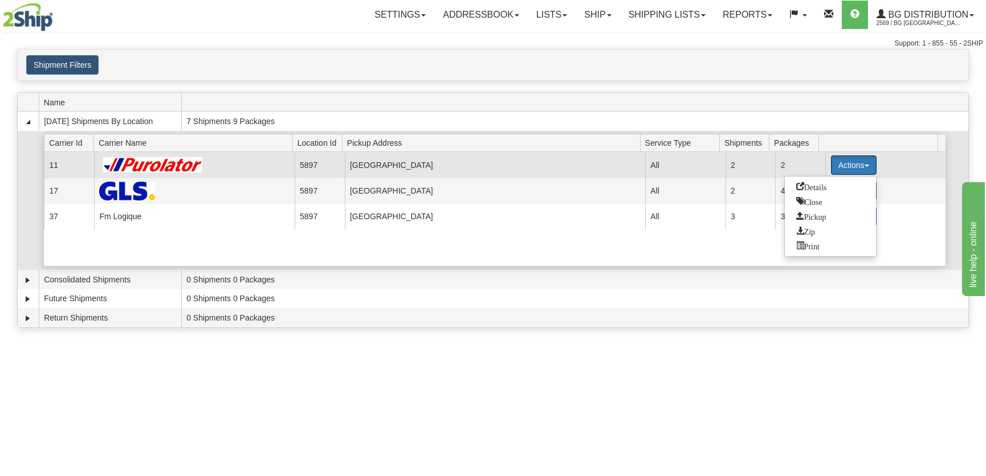
click at [869, 161] on button "Actions" at bounding box center [854, 165] width 46 height 19
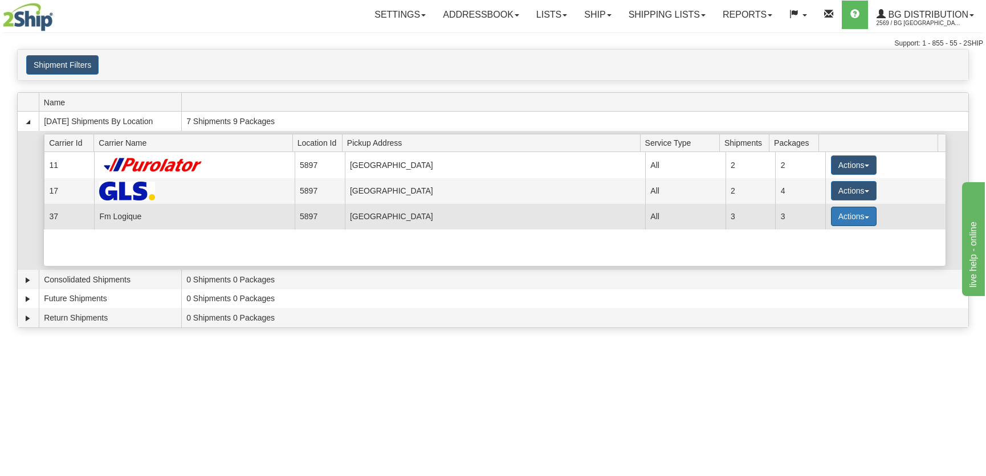
click at [842, 222] on button "Actions" at bounding box center [854, 216] width 46 height 19
click at [823, 239] on span "Details" at bounding box center [811, 238] width 31 height 8
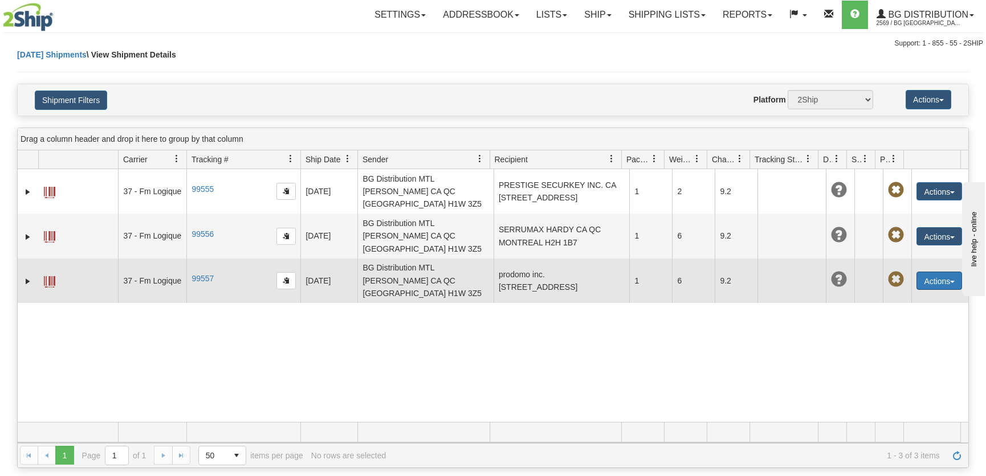
click at [950, 281] on span "button" at bounding box center [952, 282] width 5 height 2
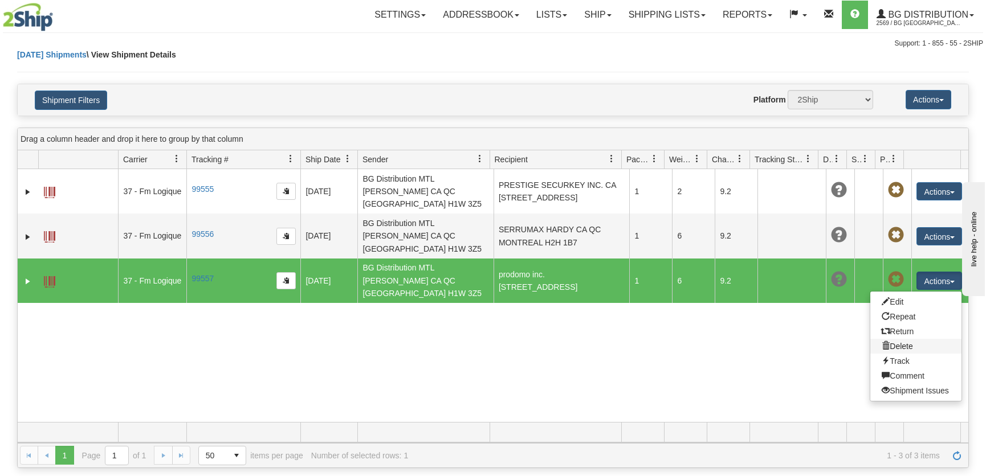
click at [898, 339] on link "Delete" at bounding box center [915, 346] width 91 height 15
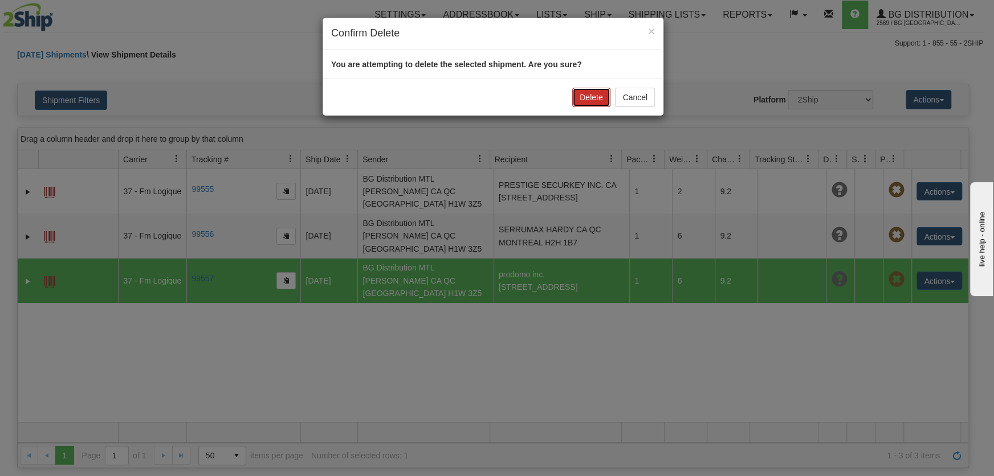
click at [580, 92] on button "Delete" at bounding box center [591, 97] width 38 height 19
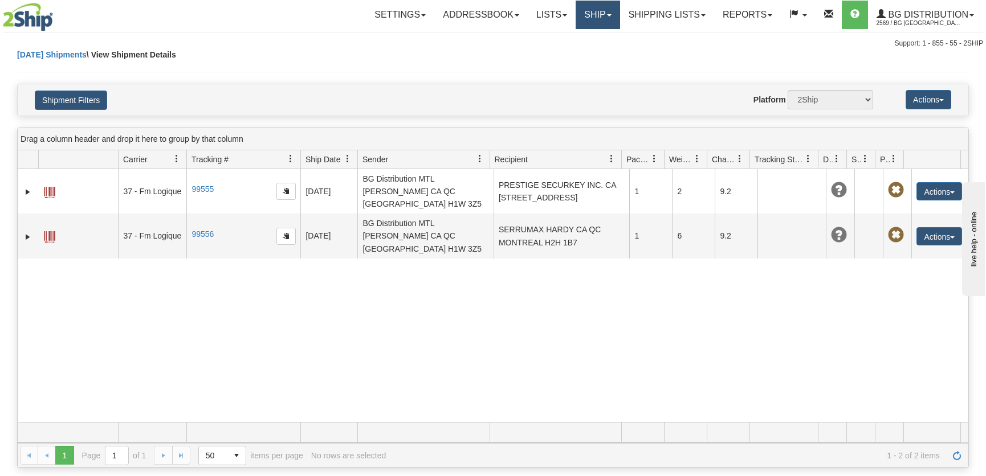
click at [592, 22] on link "Ship" at bounding box center [597, 15] width 44 height 28
click at [570, 44] on link "Ship Screen" at bounding box center [574, 39] width 90 height 15
